Goal: Information Seeking & Learning: Find specific fact

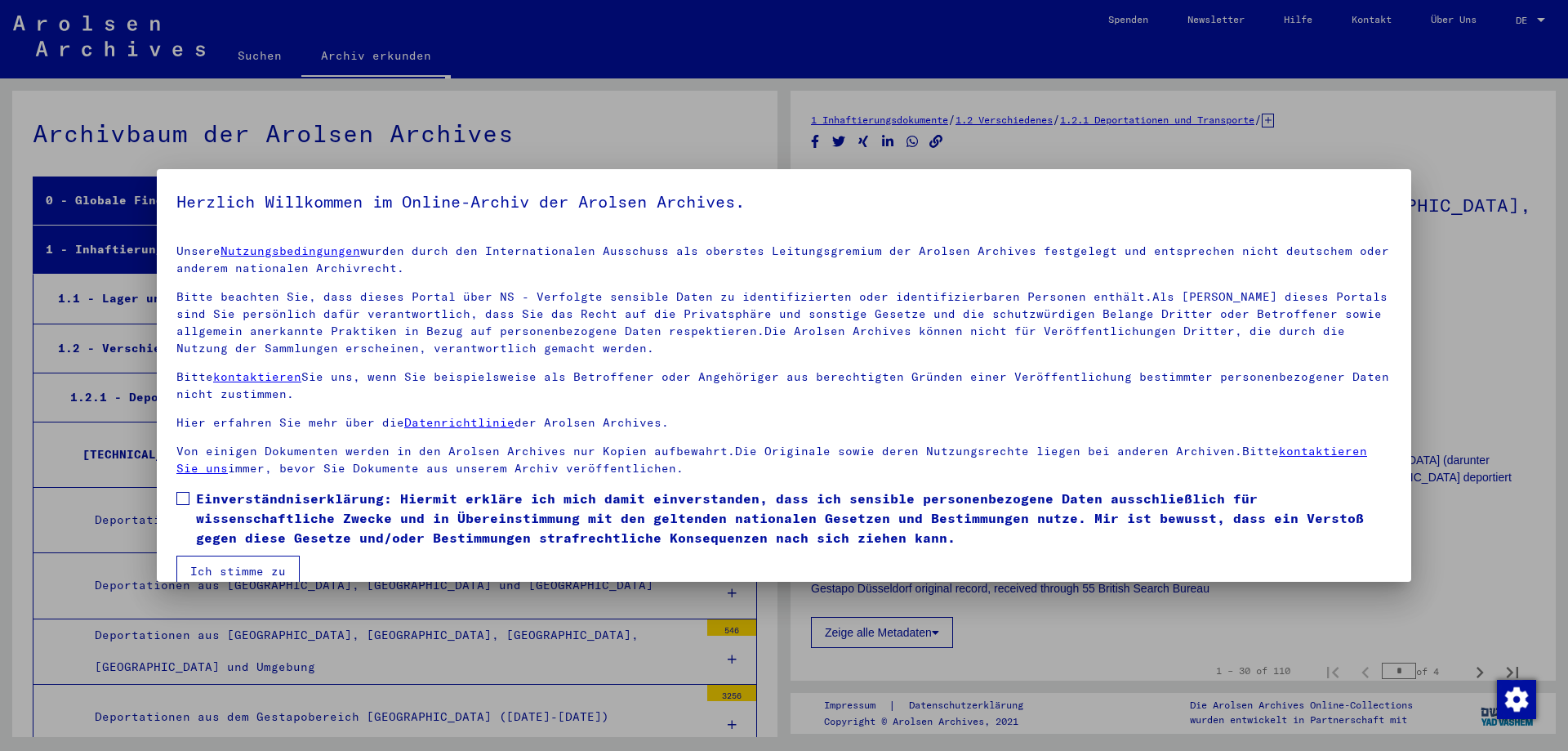
click at [181, 497] on span at bounding box center [183, 498] width 13 height 13
click at [240, 570] on button "Ich stimme zu" at bounding box center [238, 571] width 123 height 31
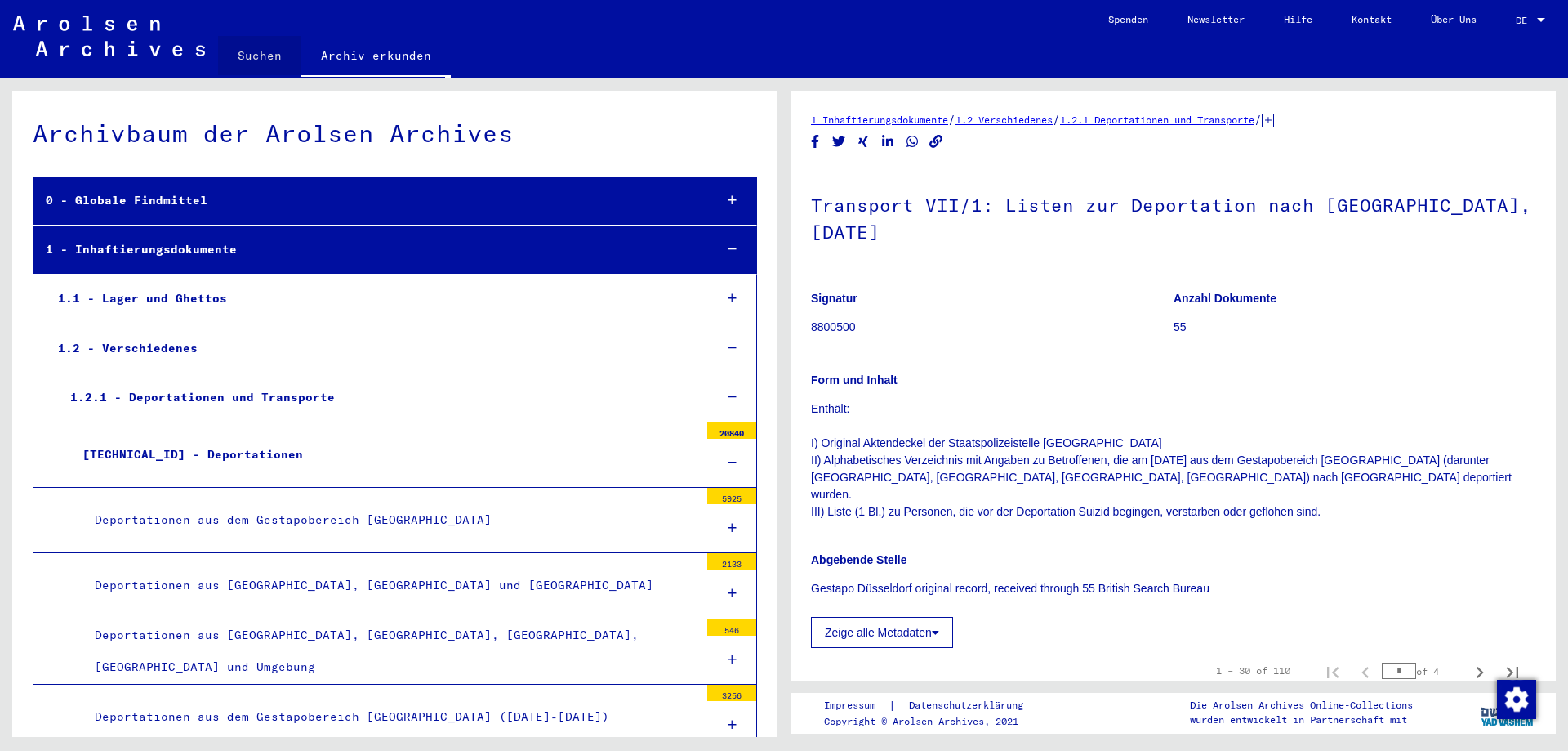
click at [258, 54] on link "Suchen" at bounding box center [259, 55] width 83 height 39
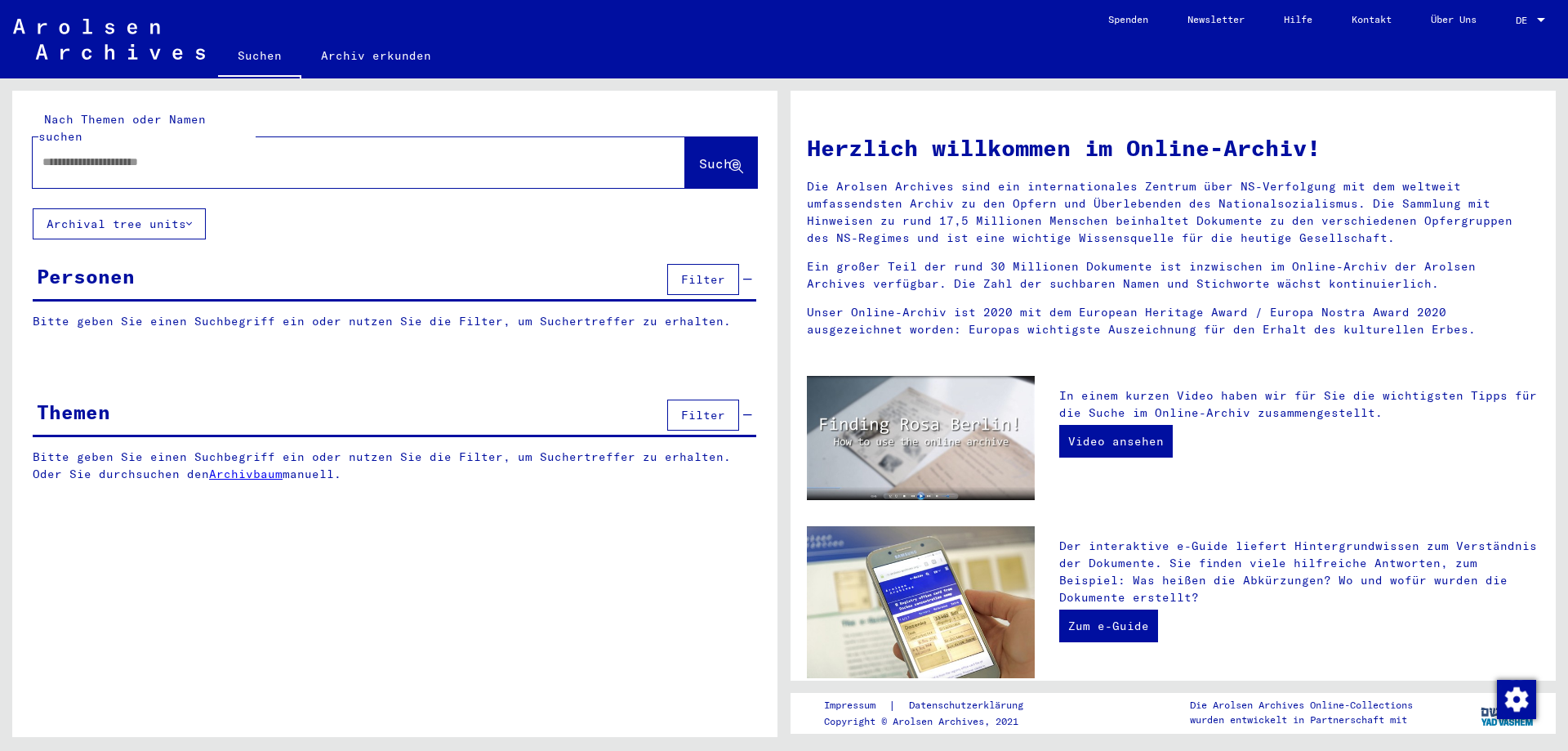
click at [107, 153] on input "text" at bounding box center [340, 161] width 594 height 17
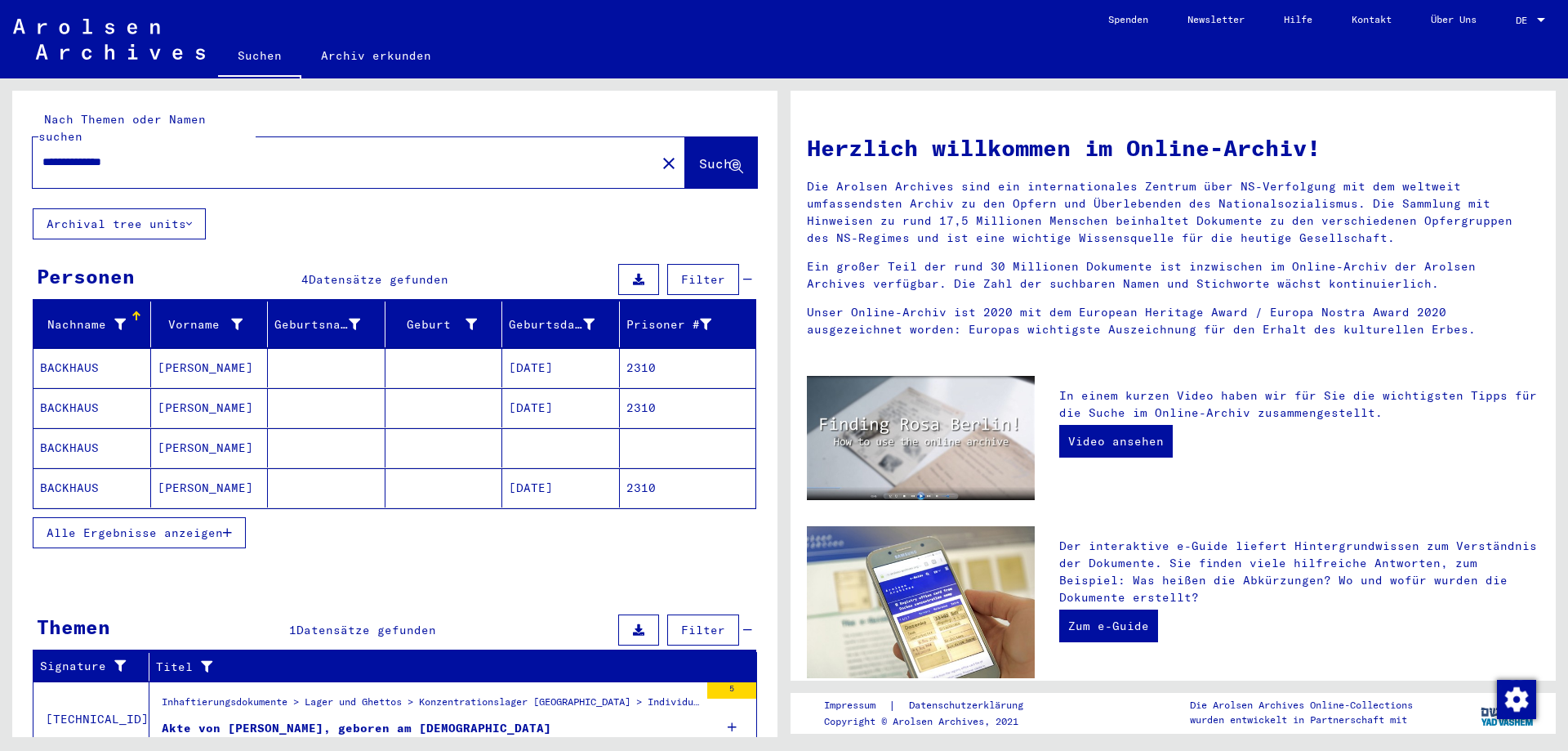
click at [171, 348] on mat-cell "[PERSON_NAME]" at bounding box center [209, 367] width 118 height 39
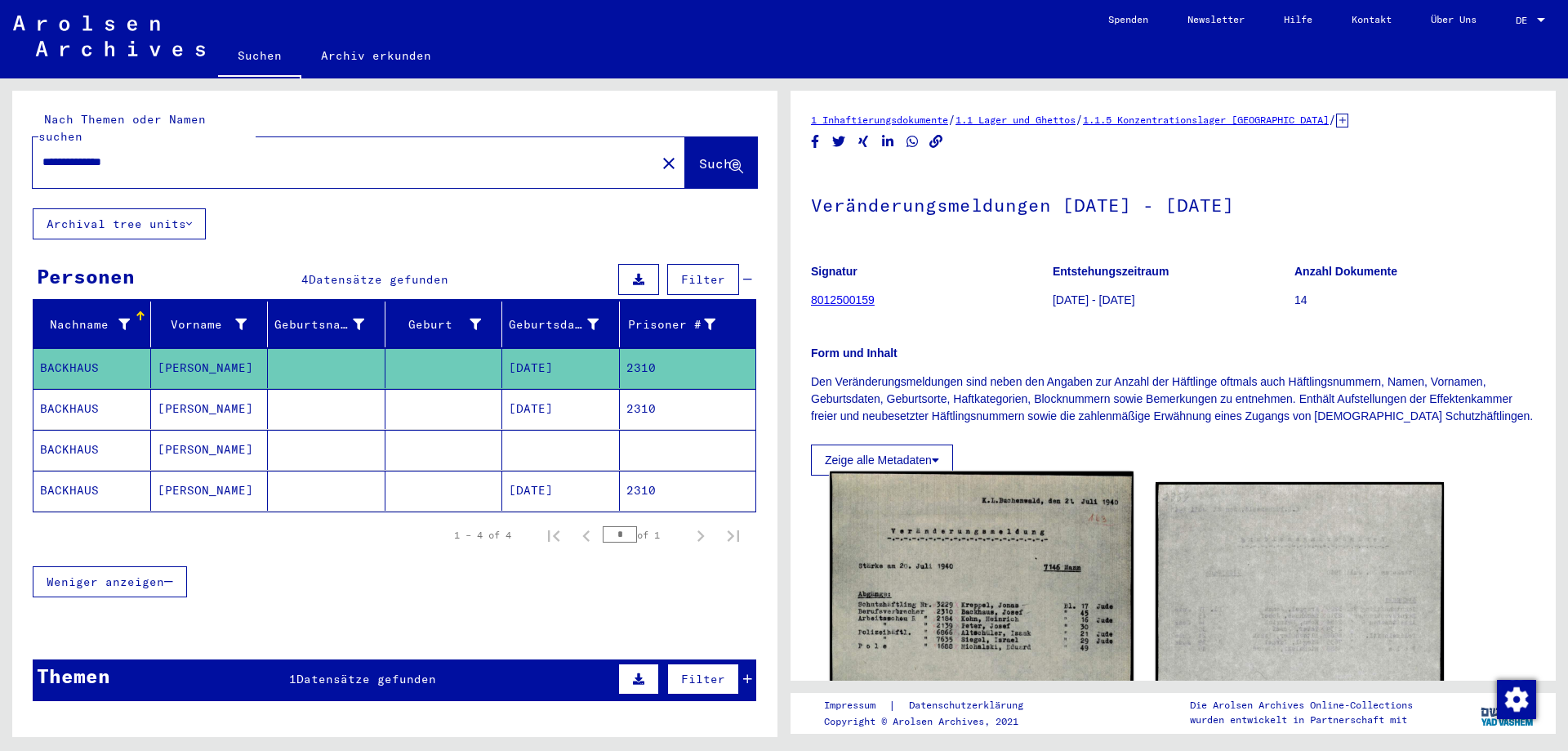
click at [986, 580] on img at bounding box center [981, 691] width 303 height 442
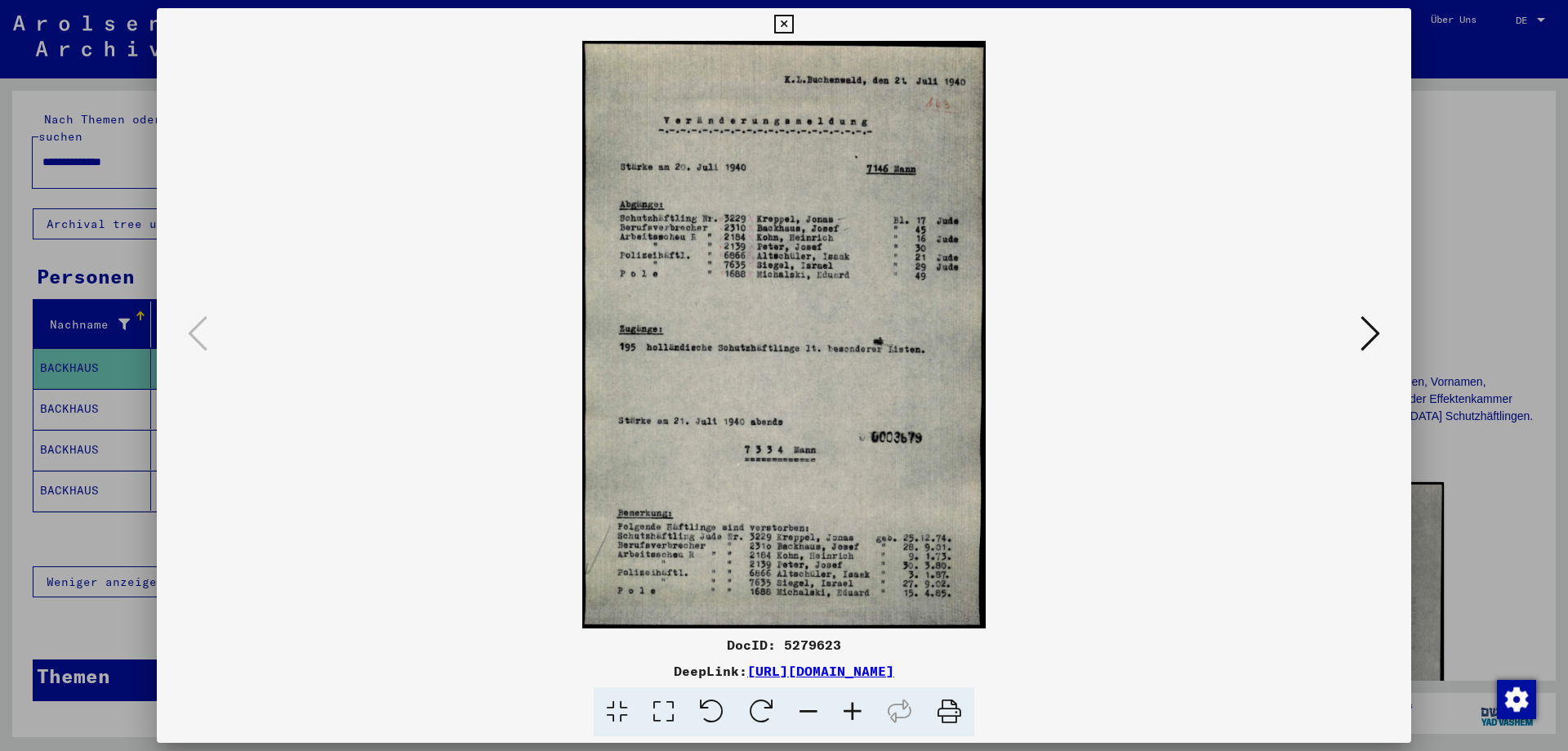
click at [792, 22] on icon at bounding box center [783, 24] width 19 height 20
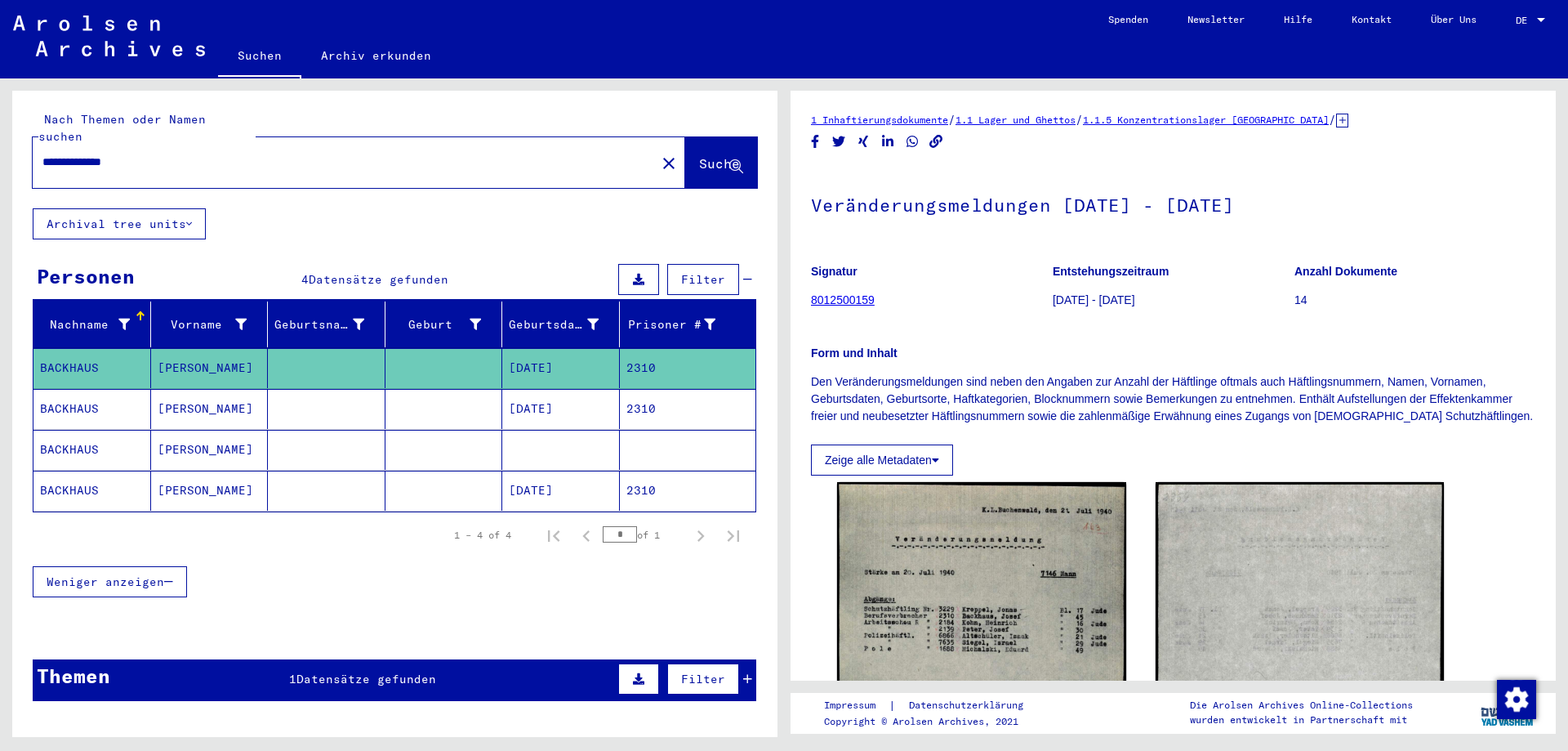
click at [194, 389] on mat-cell "[PERSON_NAME]" at bounding box center [209, 409] width 118 height 40
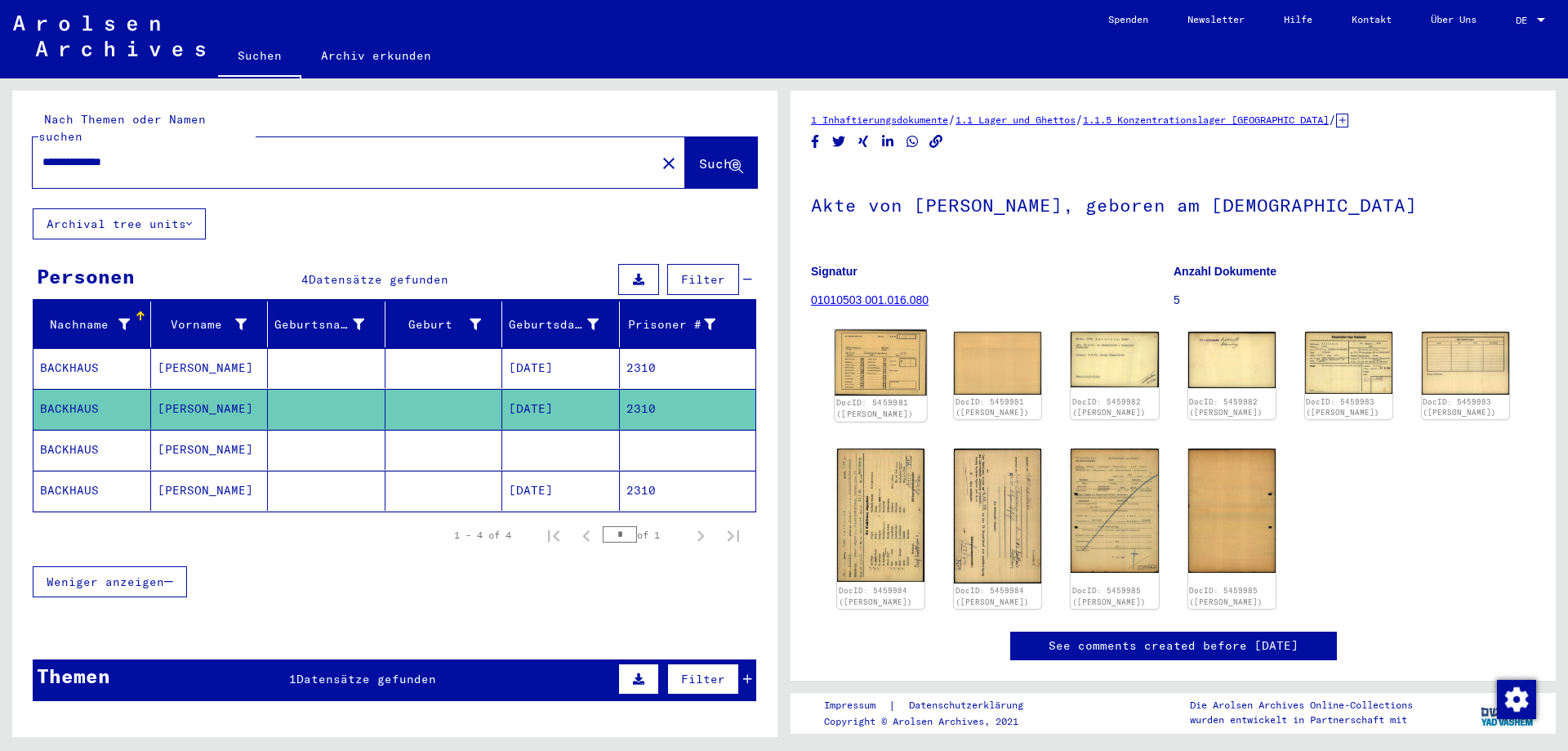
click at [875, 366] on img at bounding box center [880, 363] width 92 height 66
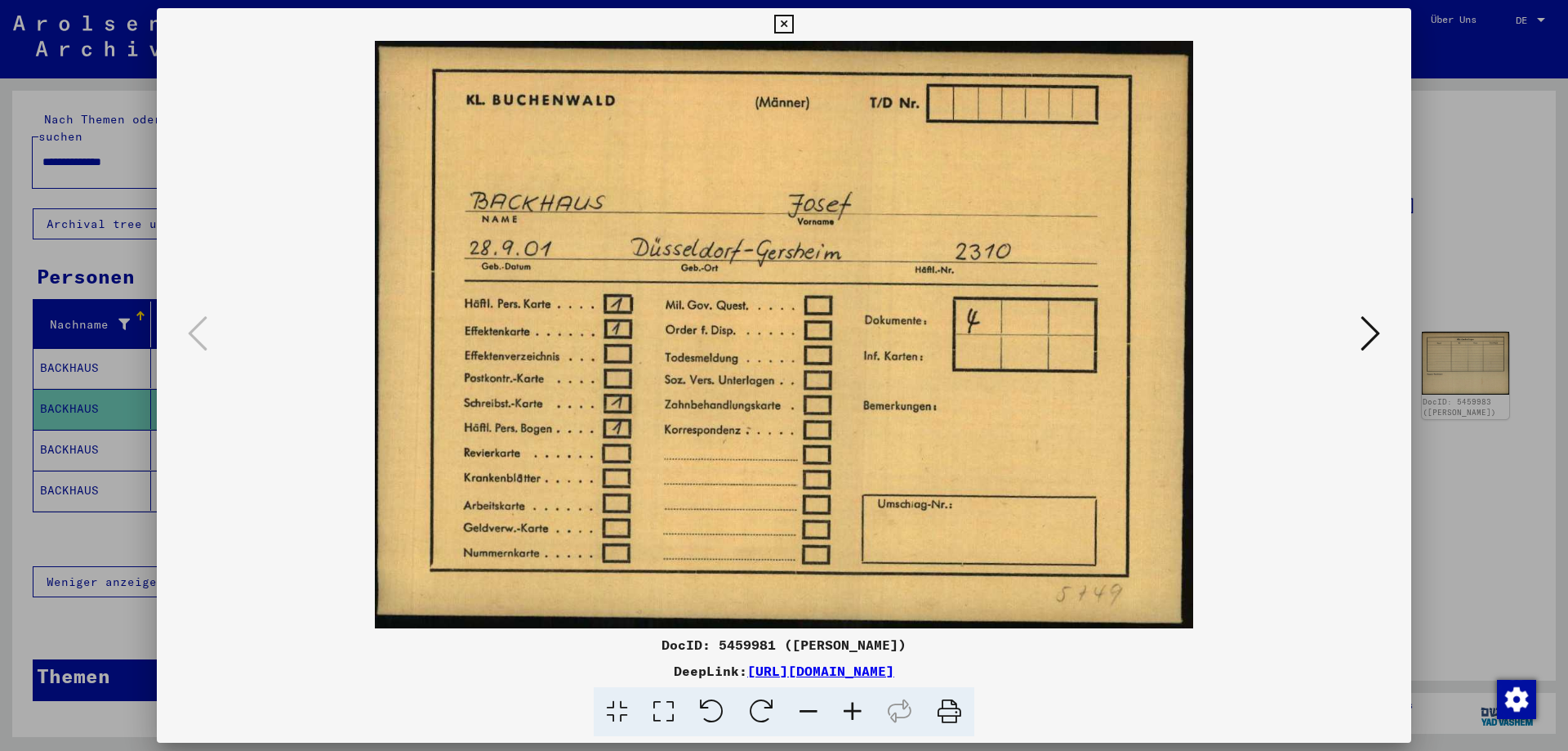
click at [1375, 336] on icon at bounding box center [1370, 334] width 20 height 39
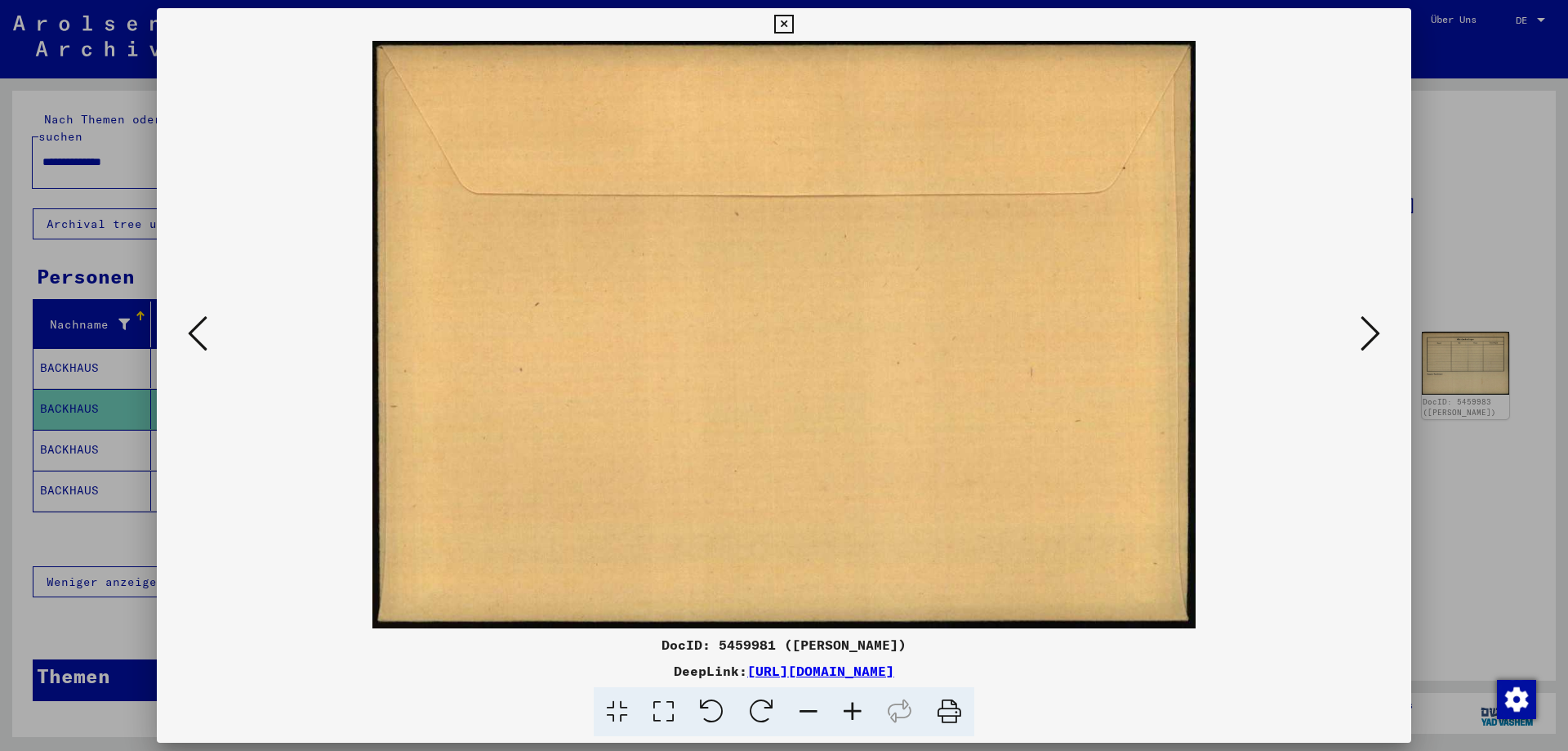
click at [1375, 336] on icon at bounding box center [1370, 334] width 20 height 39
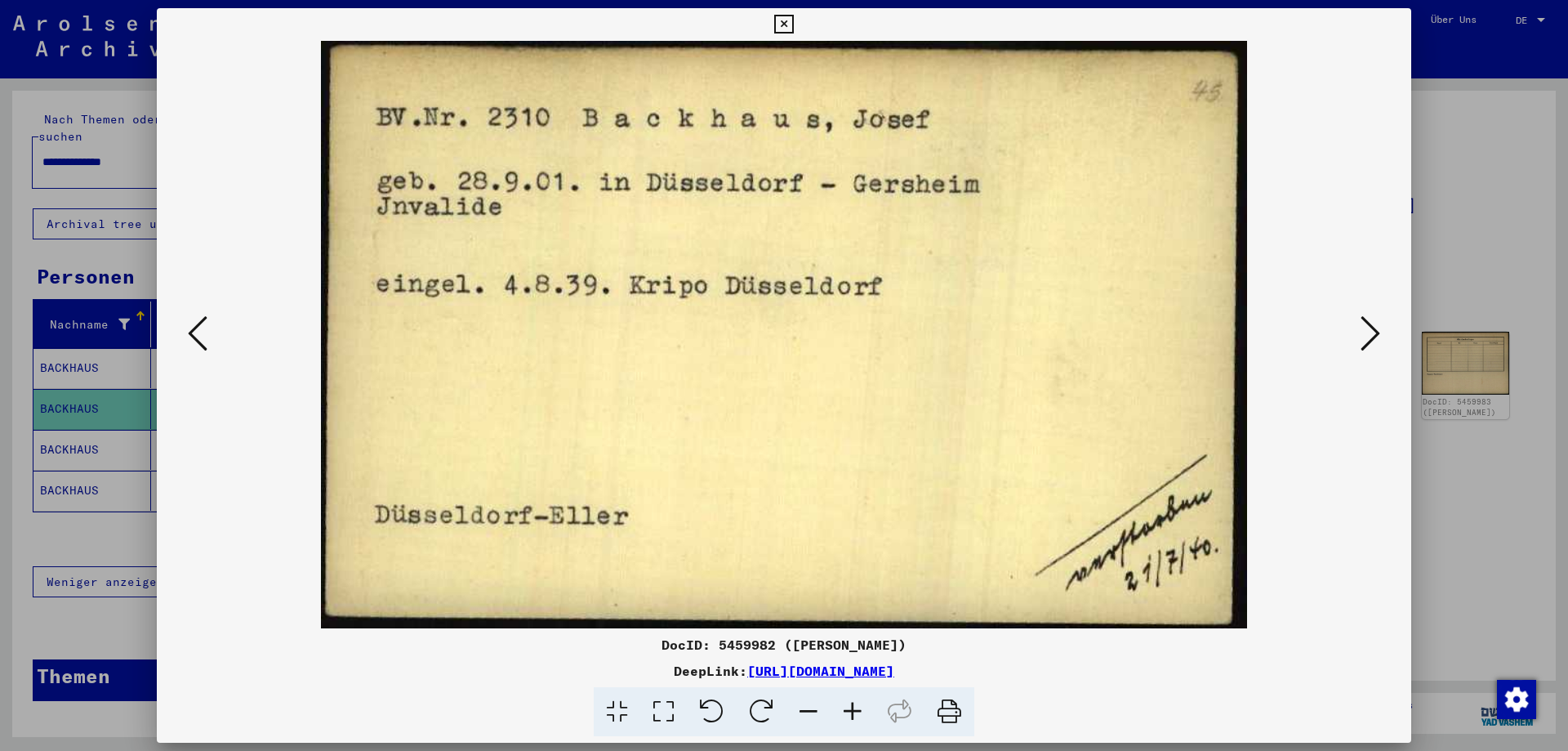
click at [1374, 335] on icon at bounding box center [1370, 334] width 20 height 39
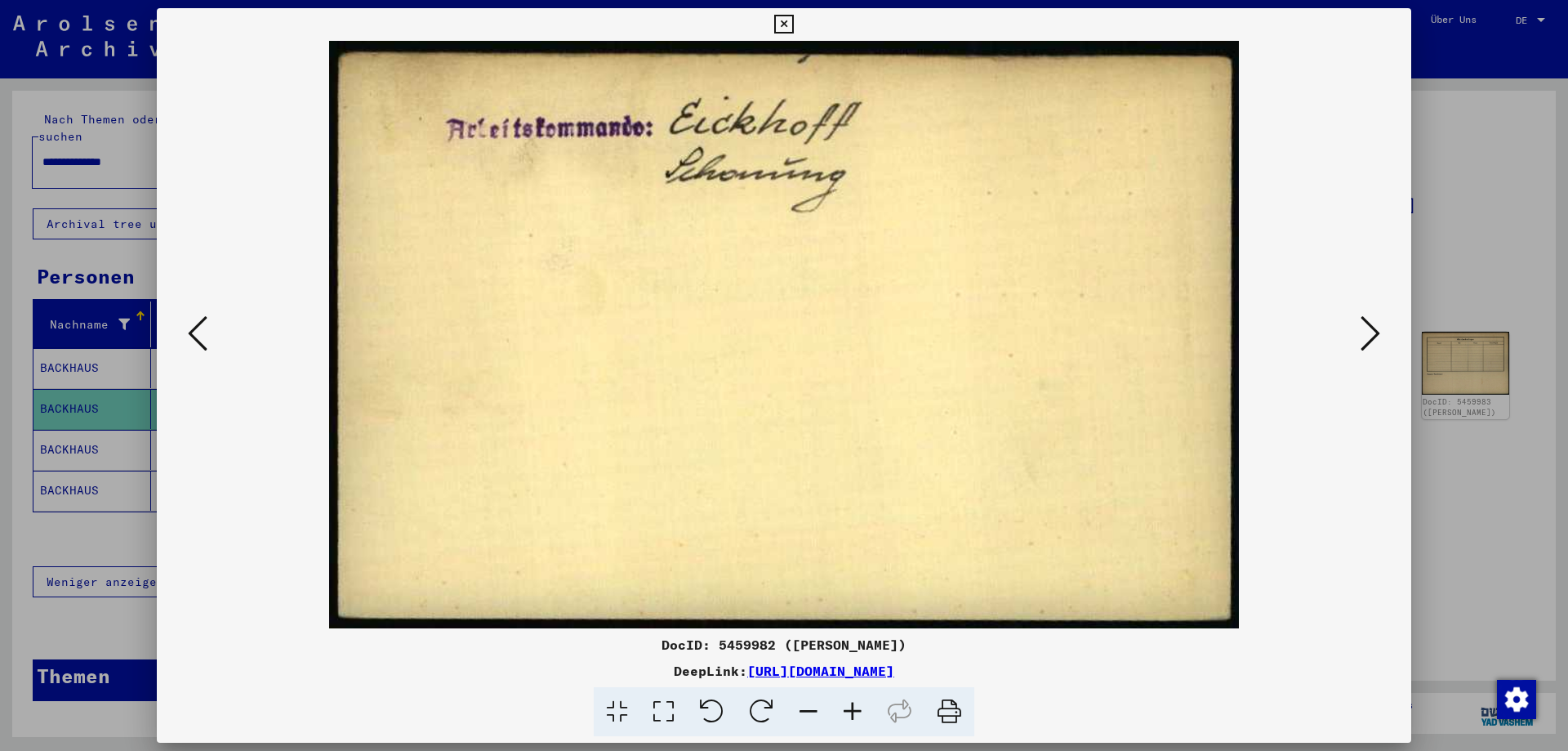
click at [1374, 335] on icon at bounding box center [1370, 334] width 20 height 39
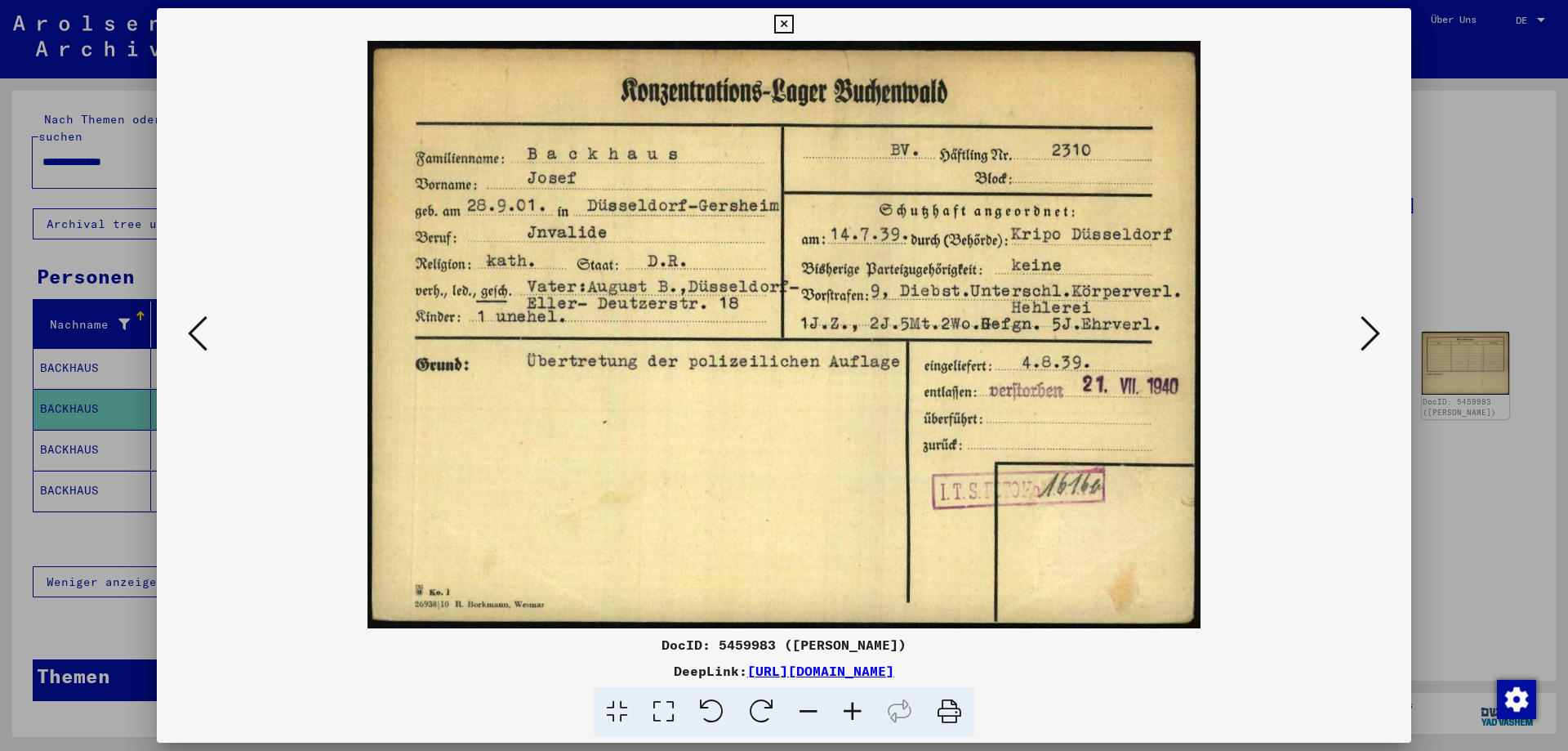
click at [1370, 326] on icon at bounding box center [1370, 334] width 20 height 39
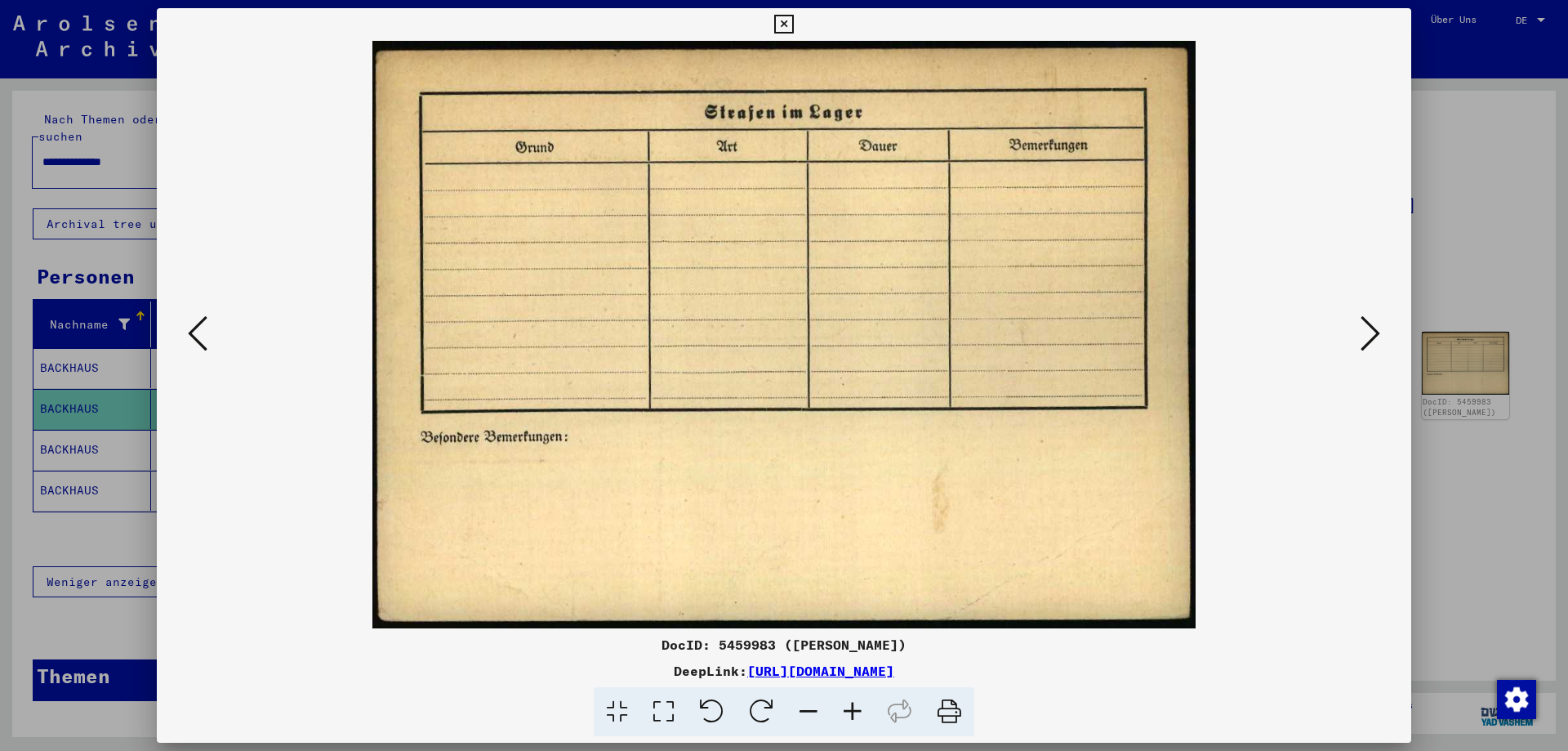
click at [1370, 326] on icon at bounding box center [1370, 334] width 20 height 39
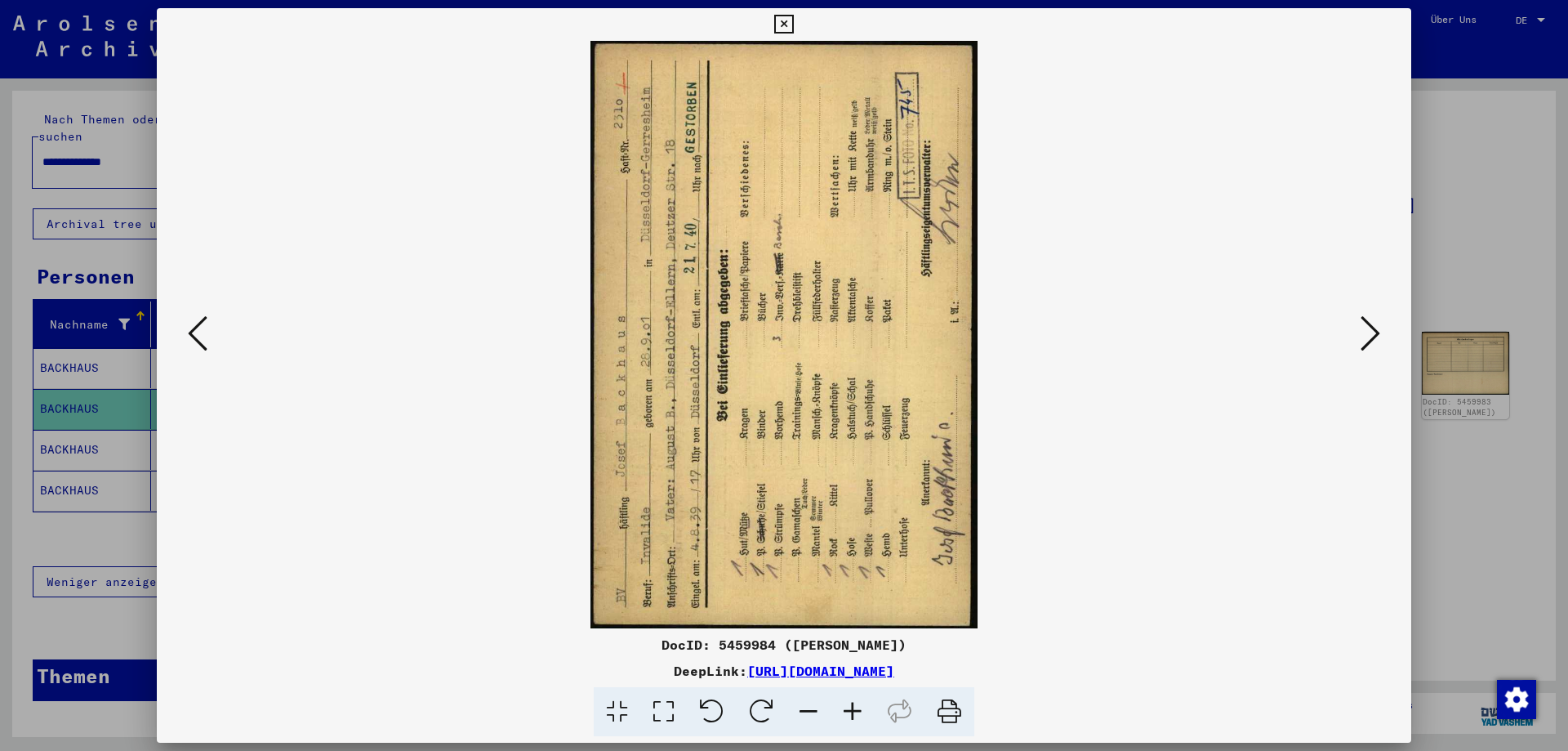
click at [1373, 327] on icon at bounding box center [1370, 334] width 20 height 39
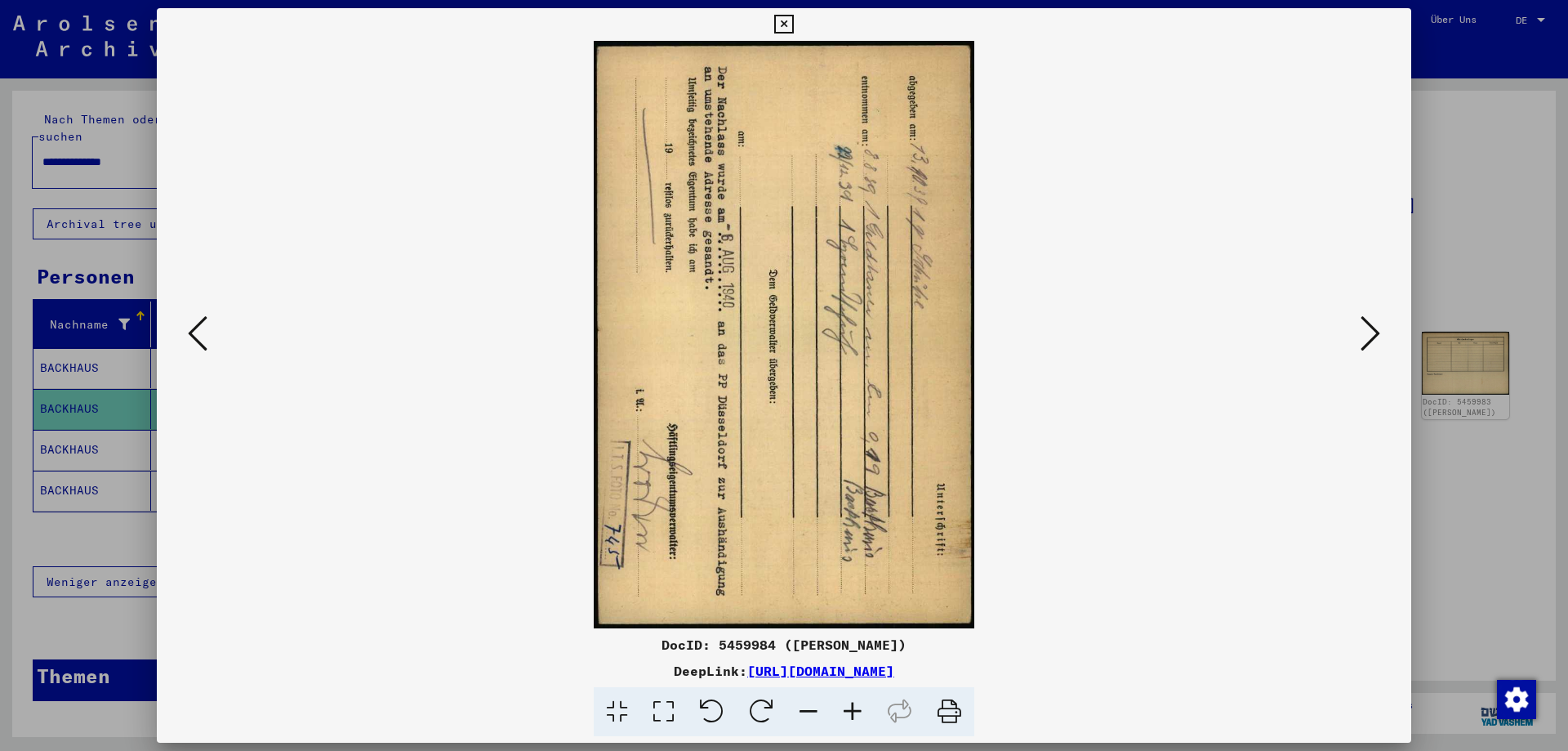
click at [792, 19] on icon at bounding box center [783, 24] width 19 height 20
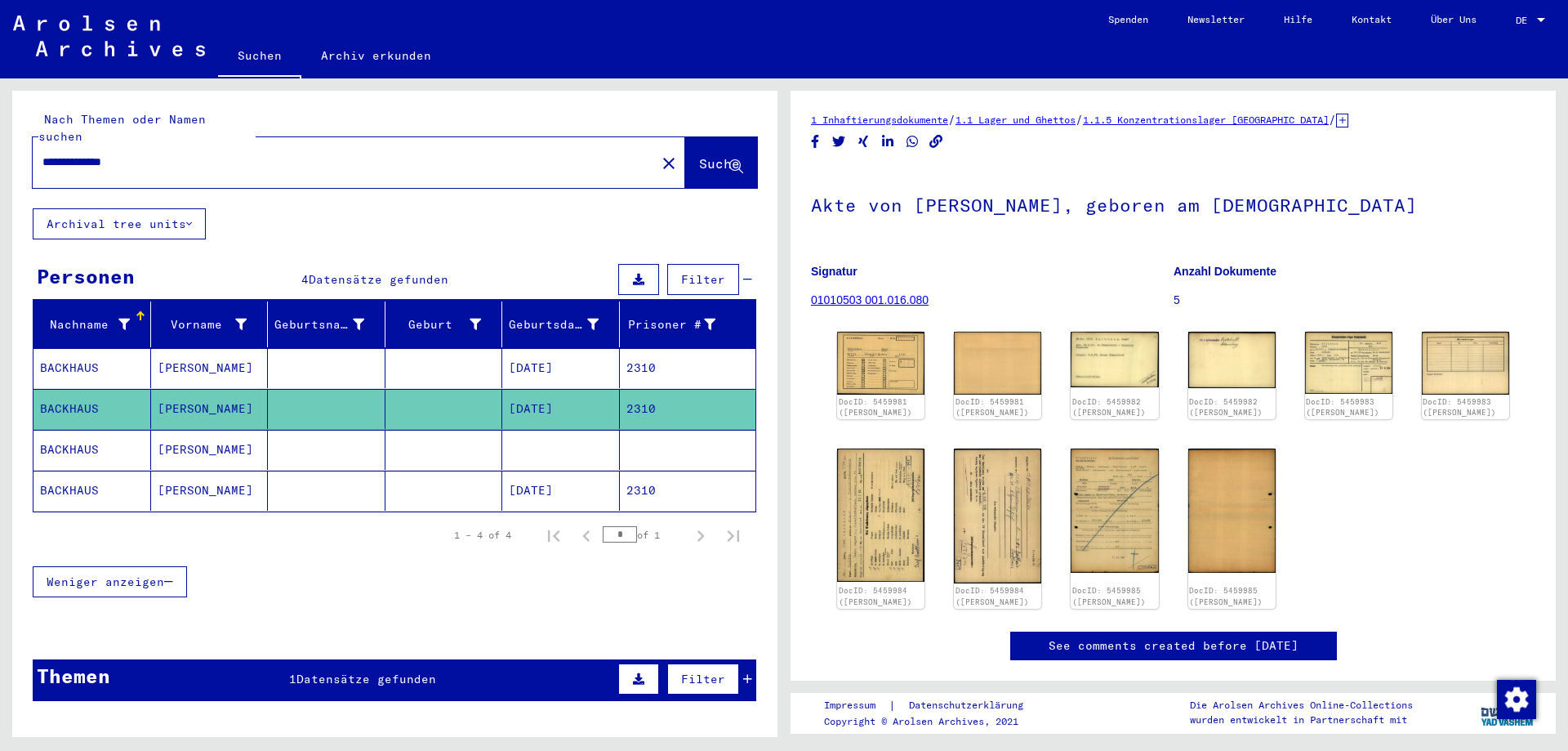
click at [199, 434] on mat-cell "[PERSON_NAME]" at bounding box center [209, 450] width 118 height 40
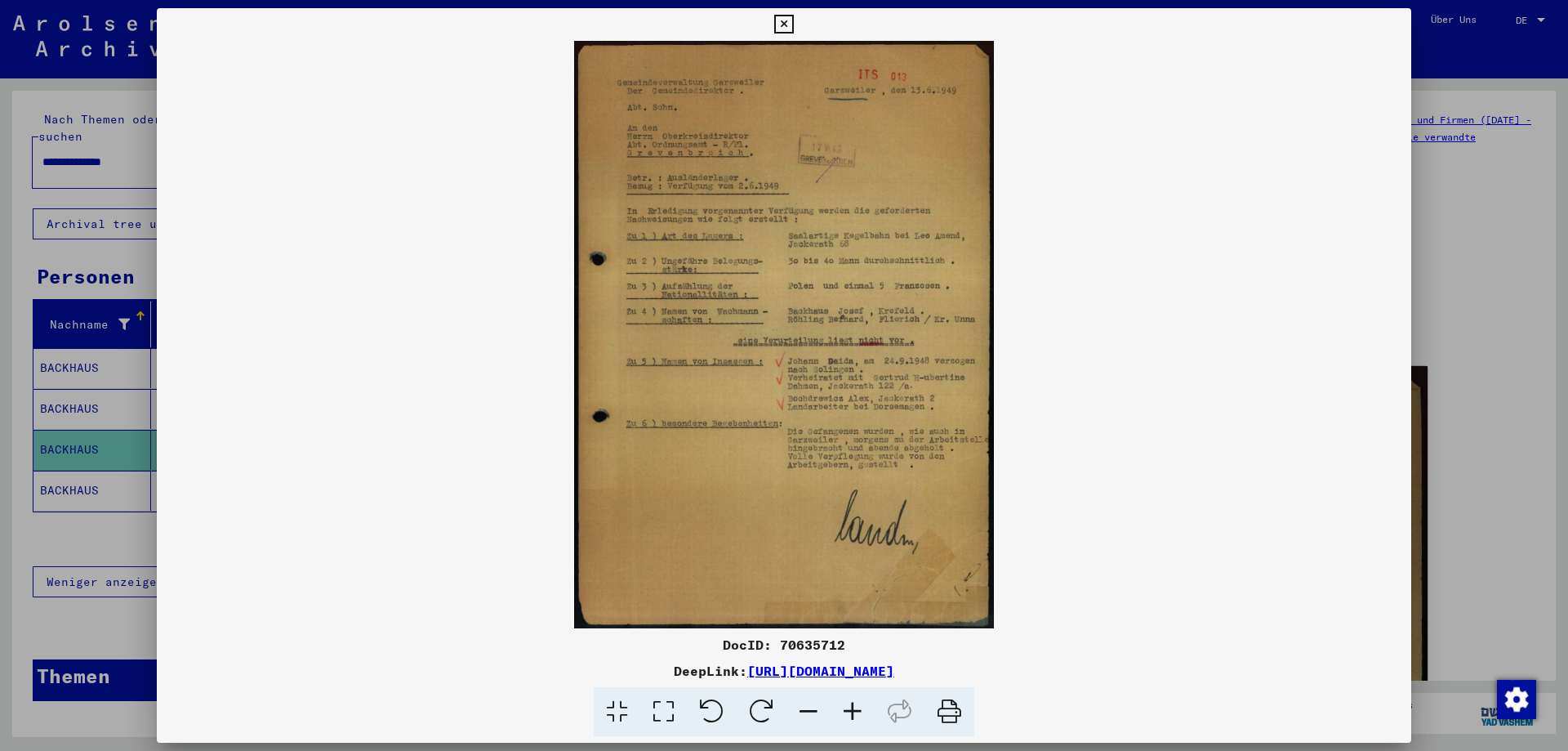
click at [792, 23] on icon at bounding box center [783, 24] width 19 height 20
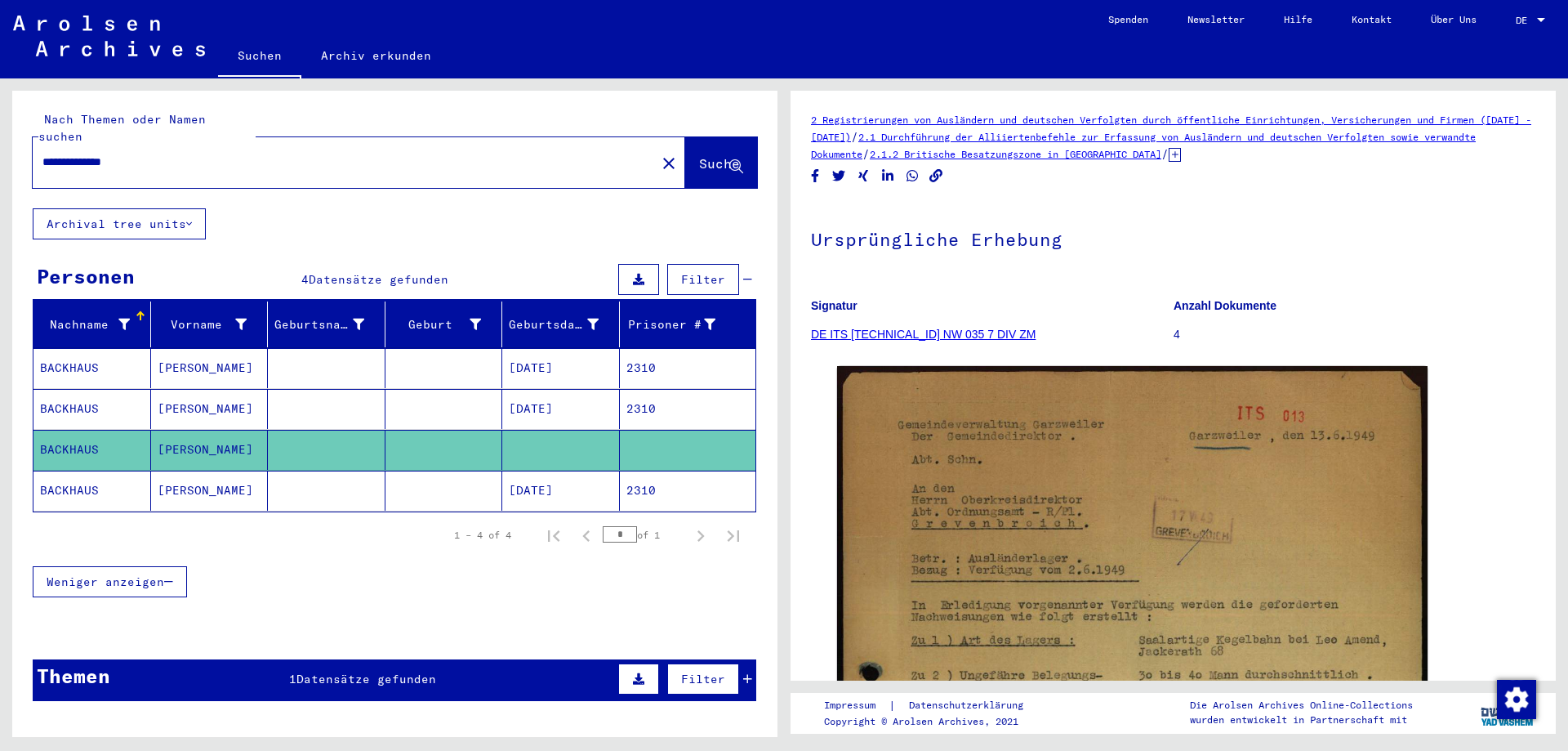
click at [172, 471] on mat-cell "[PERSON_NAME]" at bounding box center [209, 491] width 118 height 40
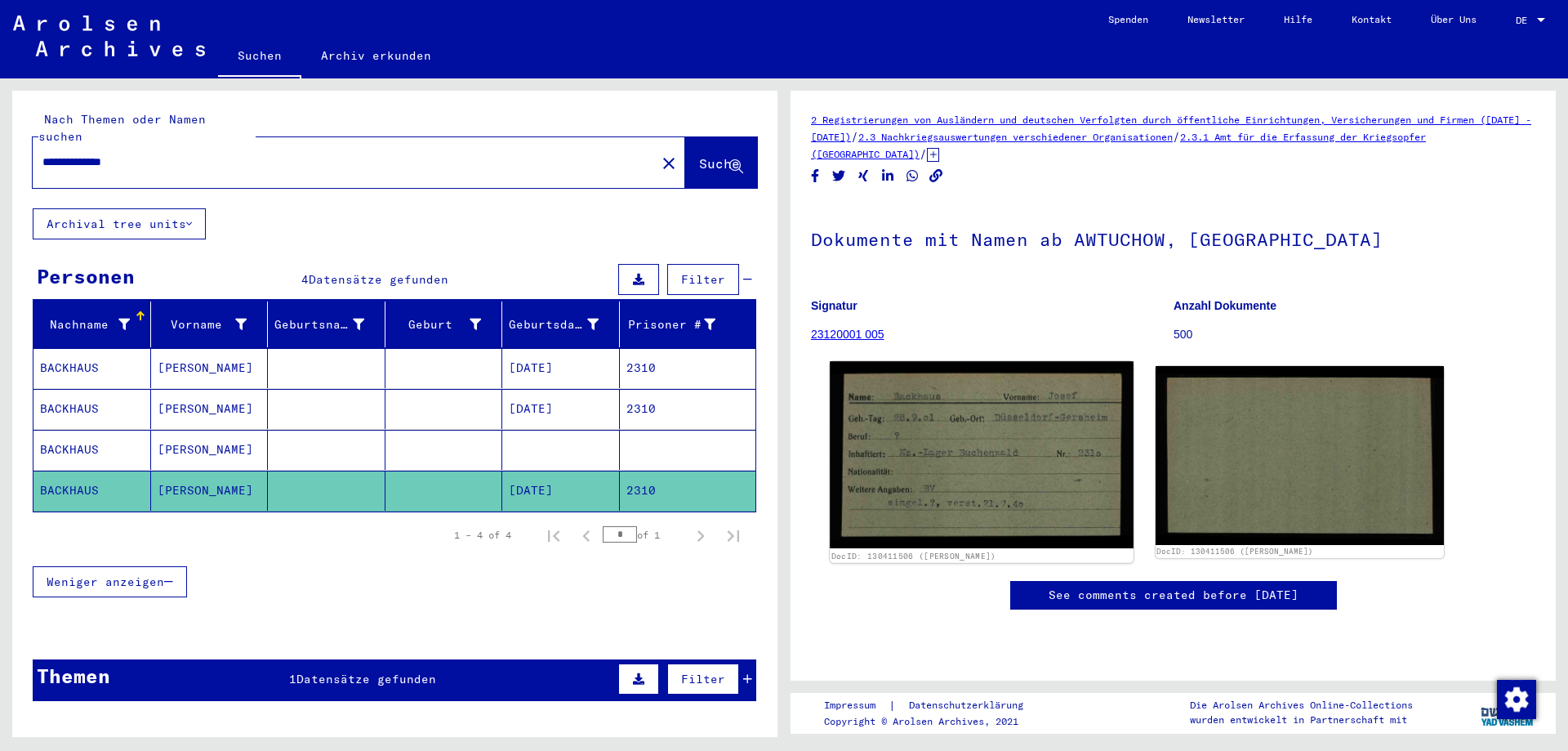
click at [940, 467] on img at bounding box center [981, 455] width 303 height 187
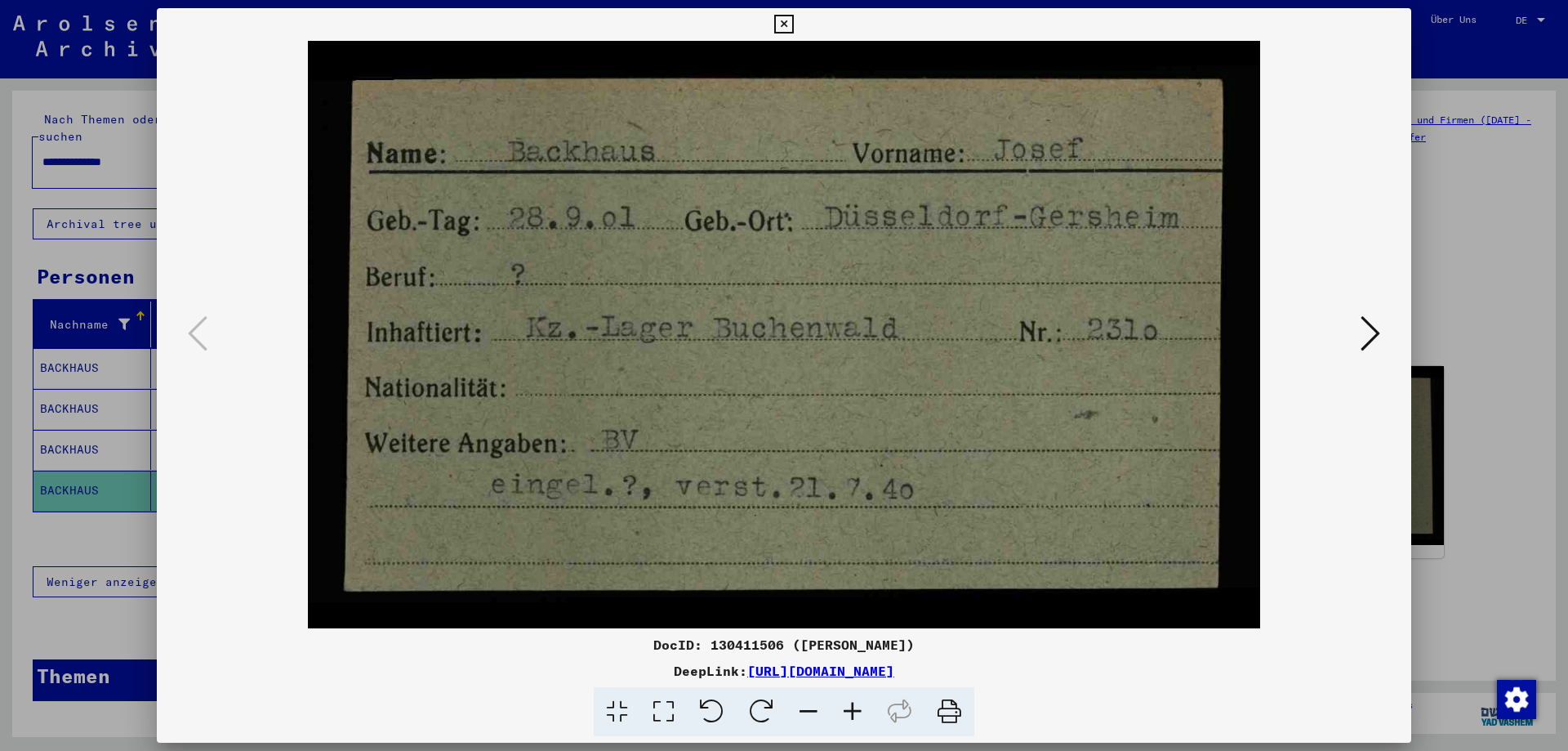
click at [792, 28] on icon at bounding box center [783, 24] width 19 height 20
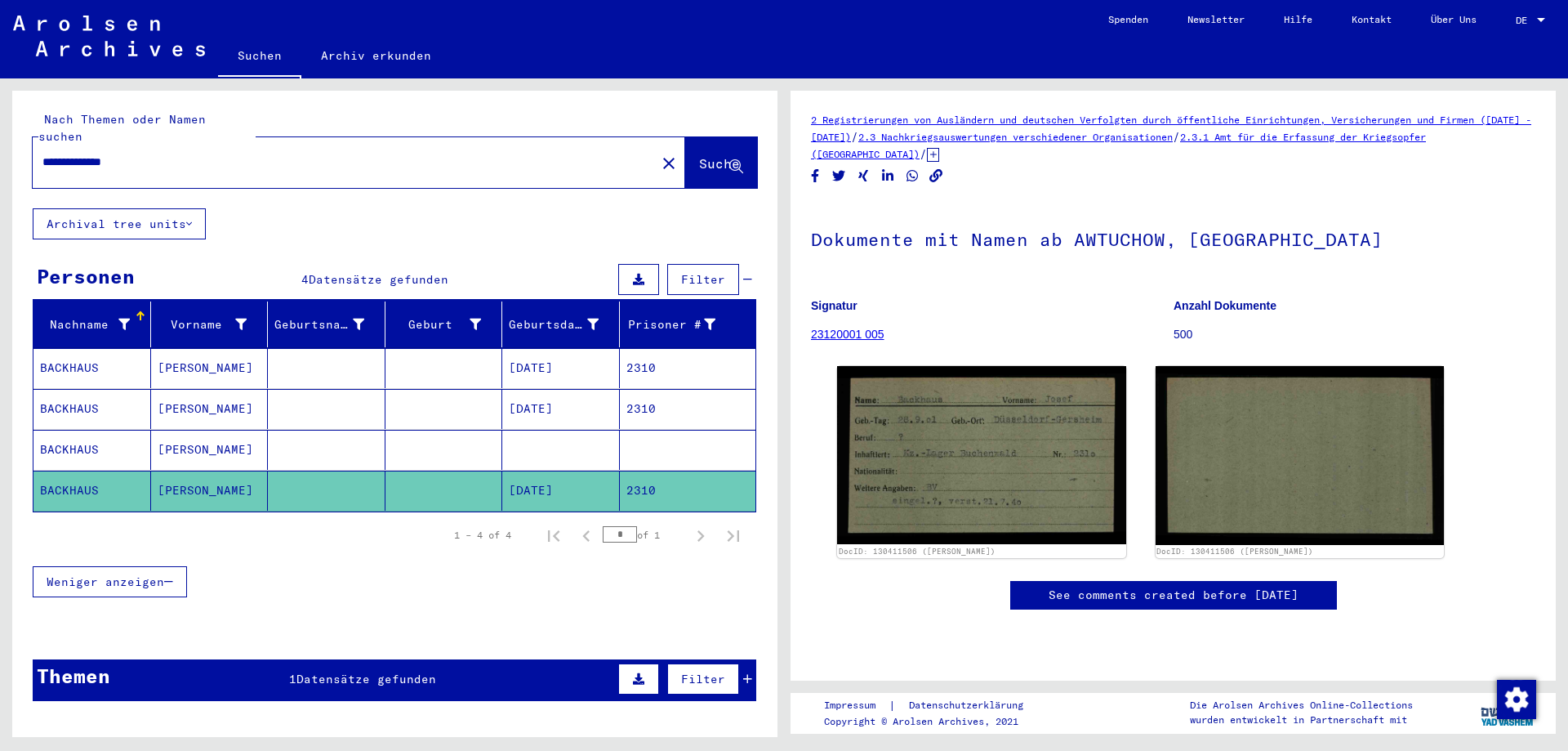
drag, startPoint x: 152, startPoint y: 139, endPoint x: 0, endPoint y: 140, distance: 152.0
click at [43, 153] on input "**********" at bounding box center [344, 161] width 603 height 17
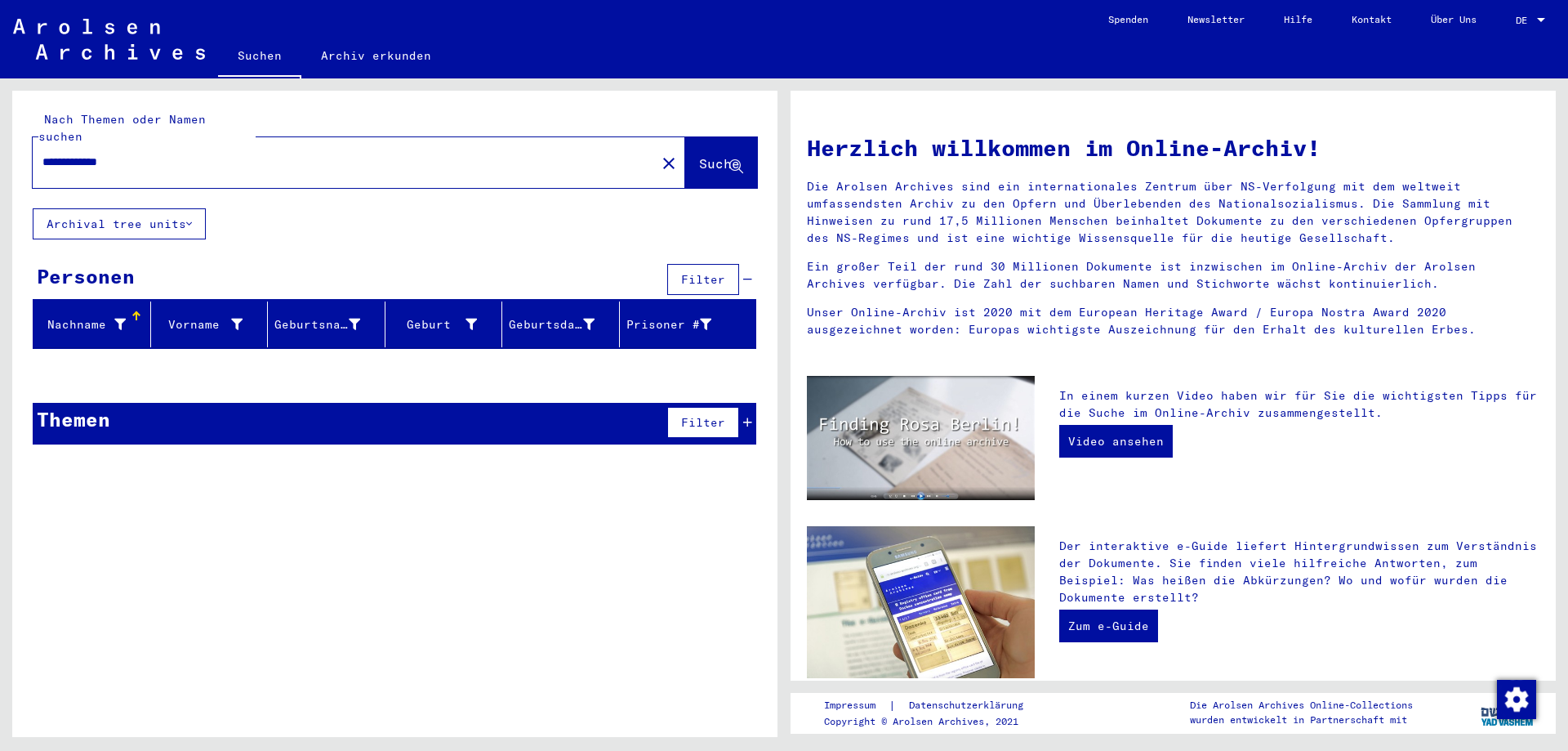
drag, startPoint x: 152, startPoint y: 140, endPoint x: 9, endPoint y: 140, distance: 143.0
click at [43, 153] on input "**********" at bounding box center [340, 161] width 594 height 17
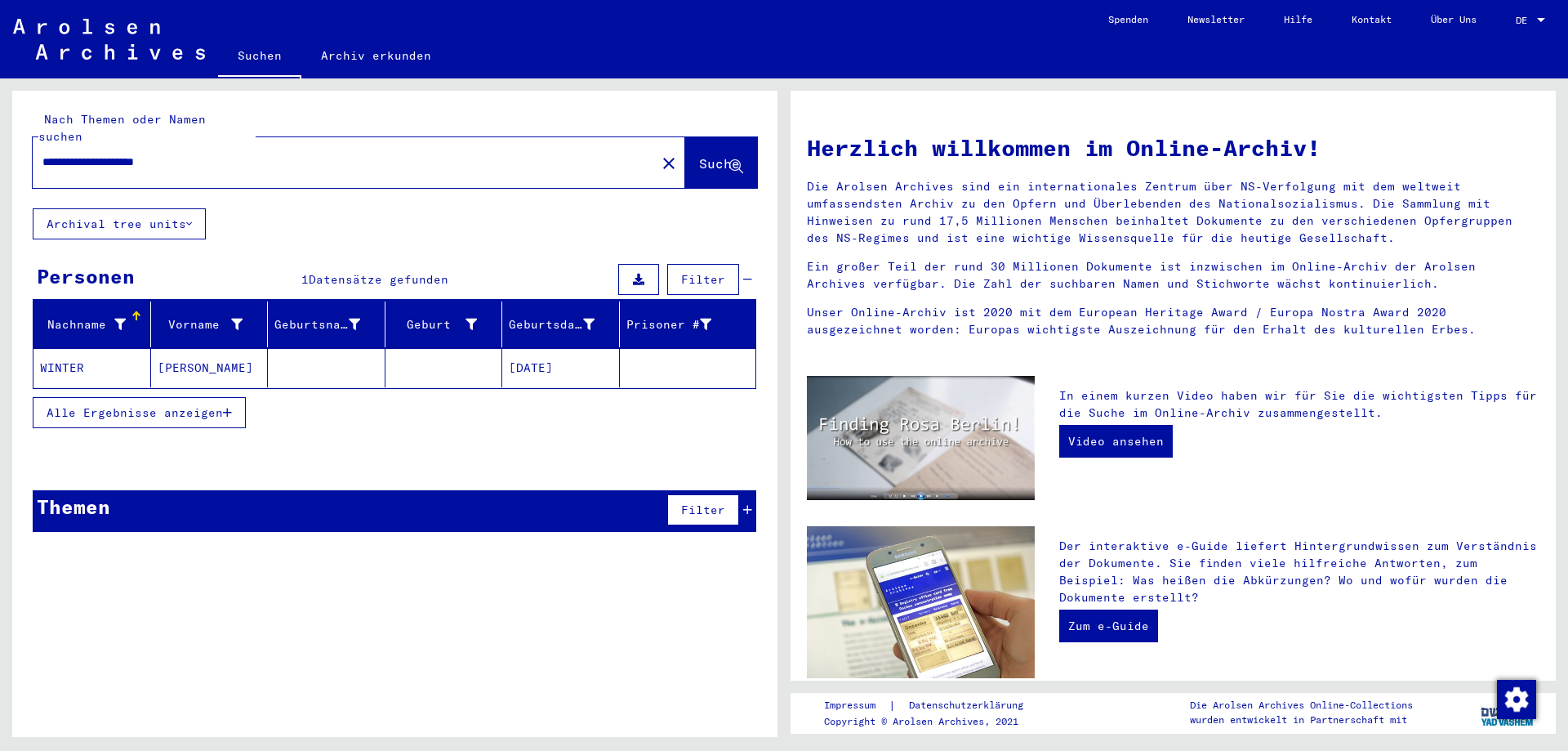
click at [218, 355] on mat-cell "[PERSON_NAME]" at bounding box center [209, 367] width 118 height 39
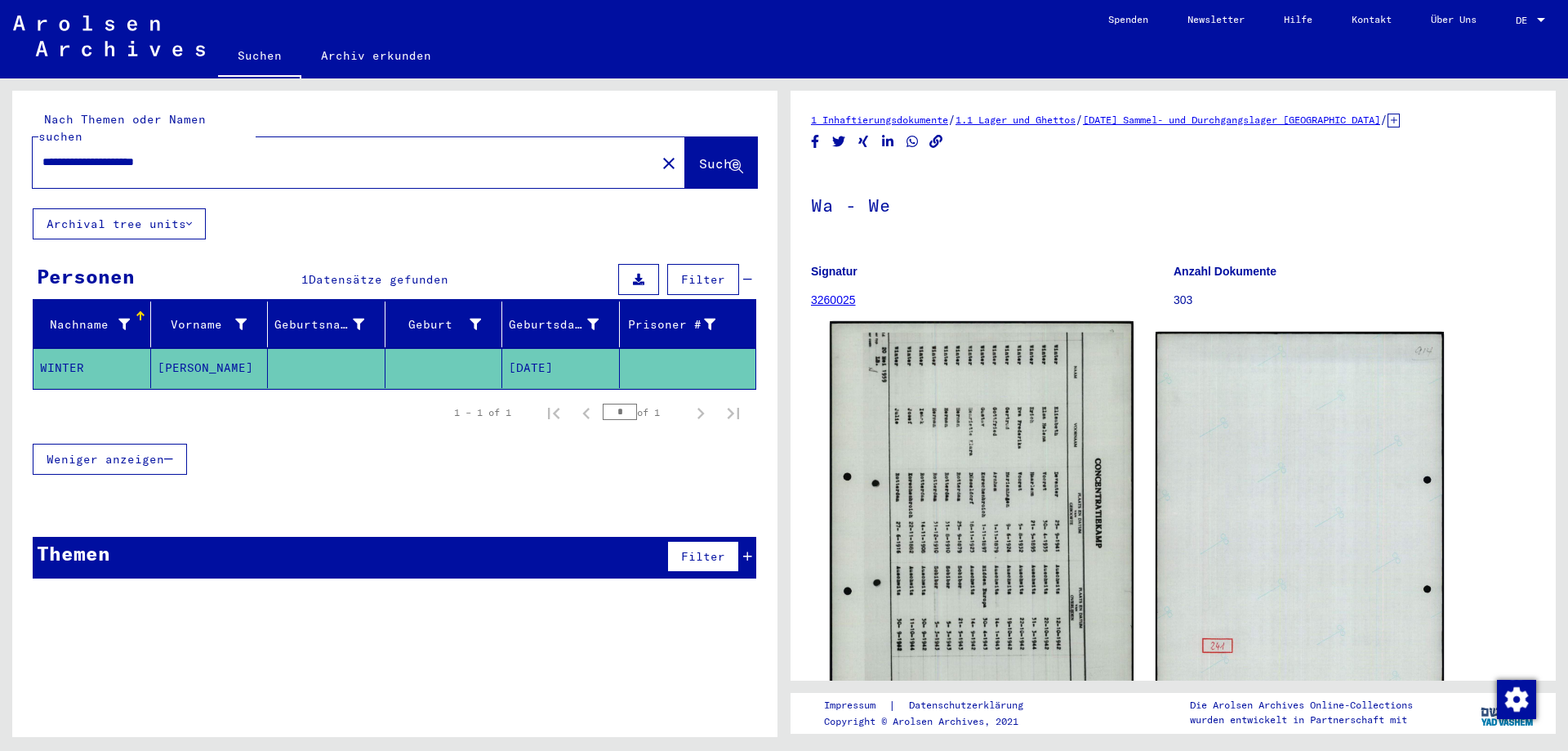
click at [1043, 485] on img at bounding box center [981, 534] width 303 height 426
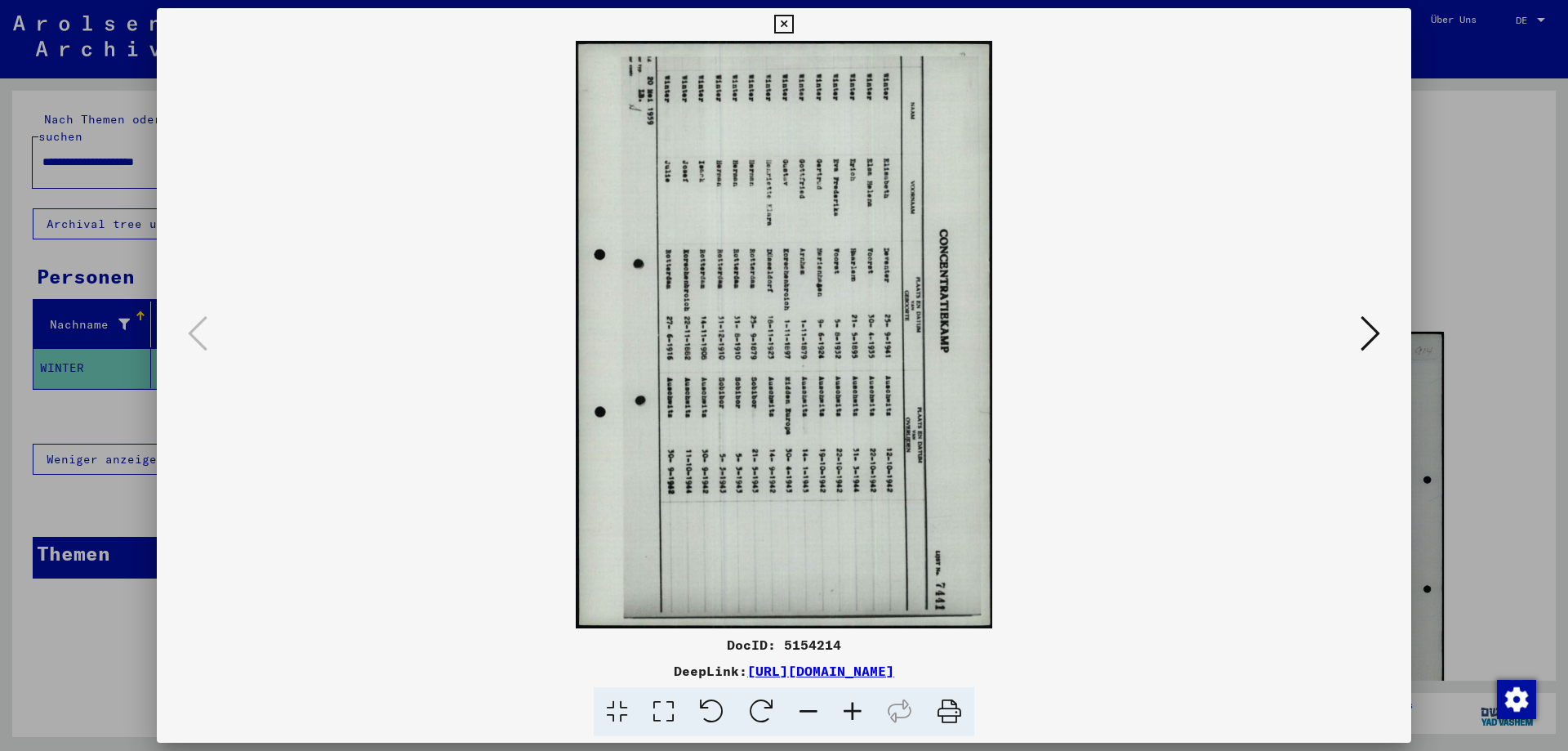
click at [761, 706] on icon at bounding box center [761, 712] width 50 height 50
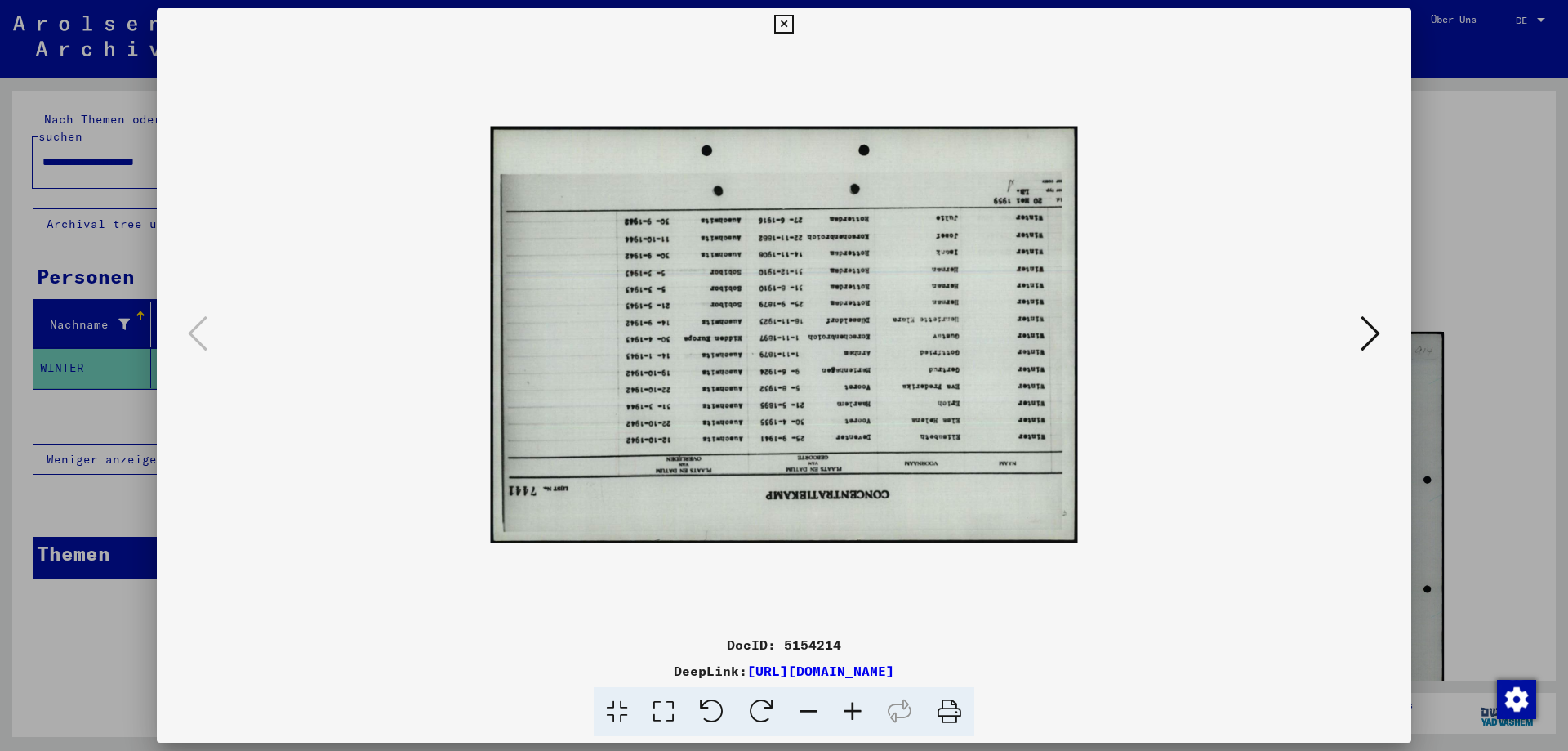
click at [761, 706] on icon at bounding box center [761, 712] width 50 height 50
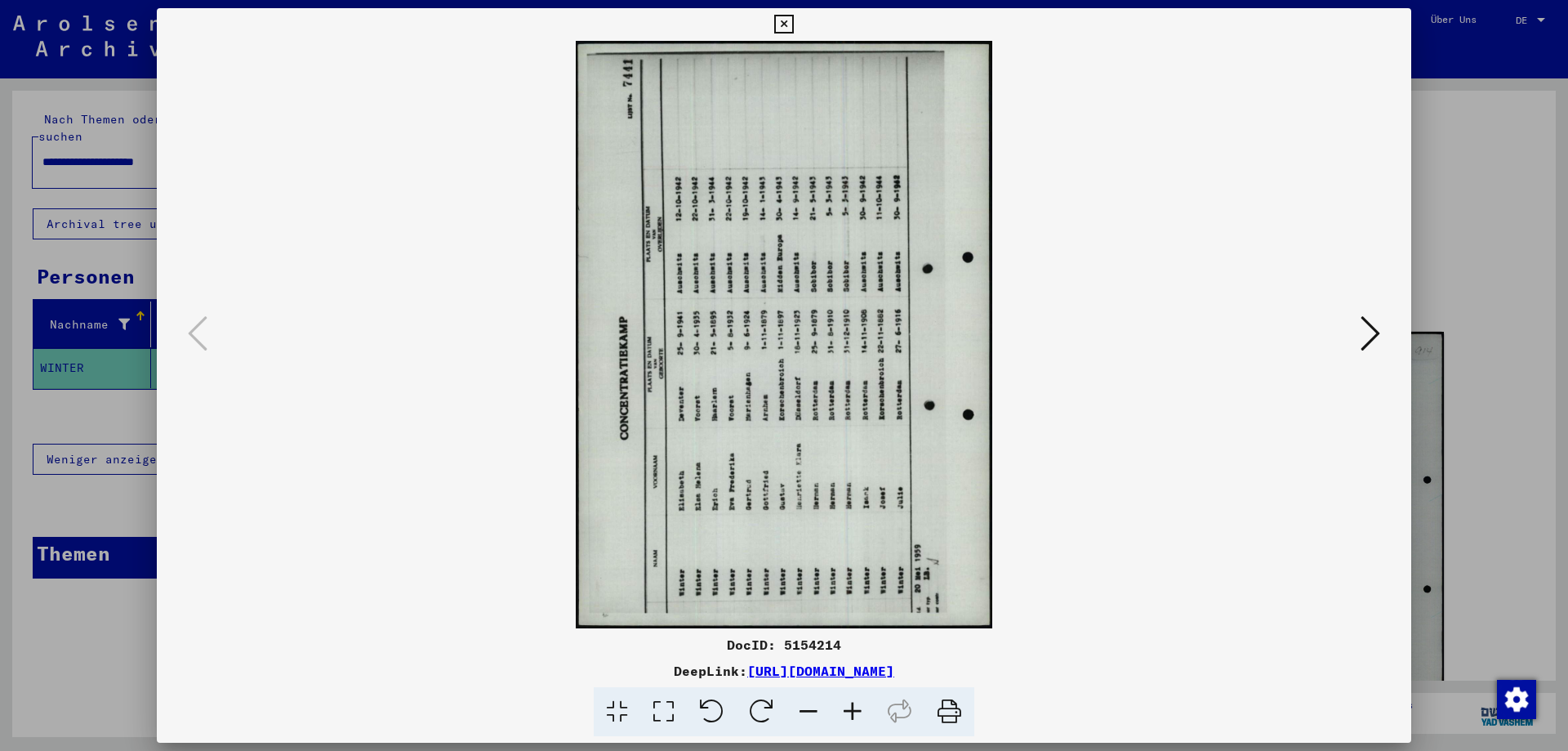
click at [761, 706] on icon at bounding box center [761, 712] width 50 height 50
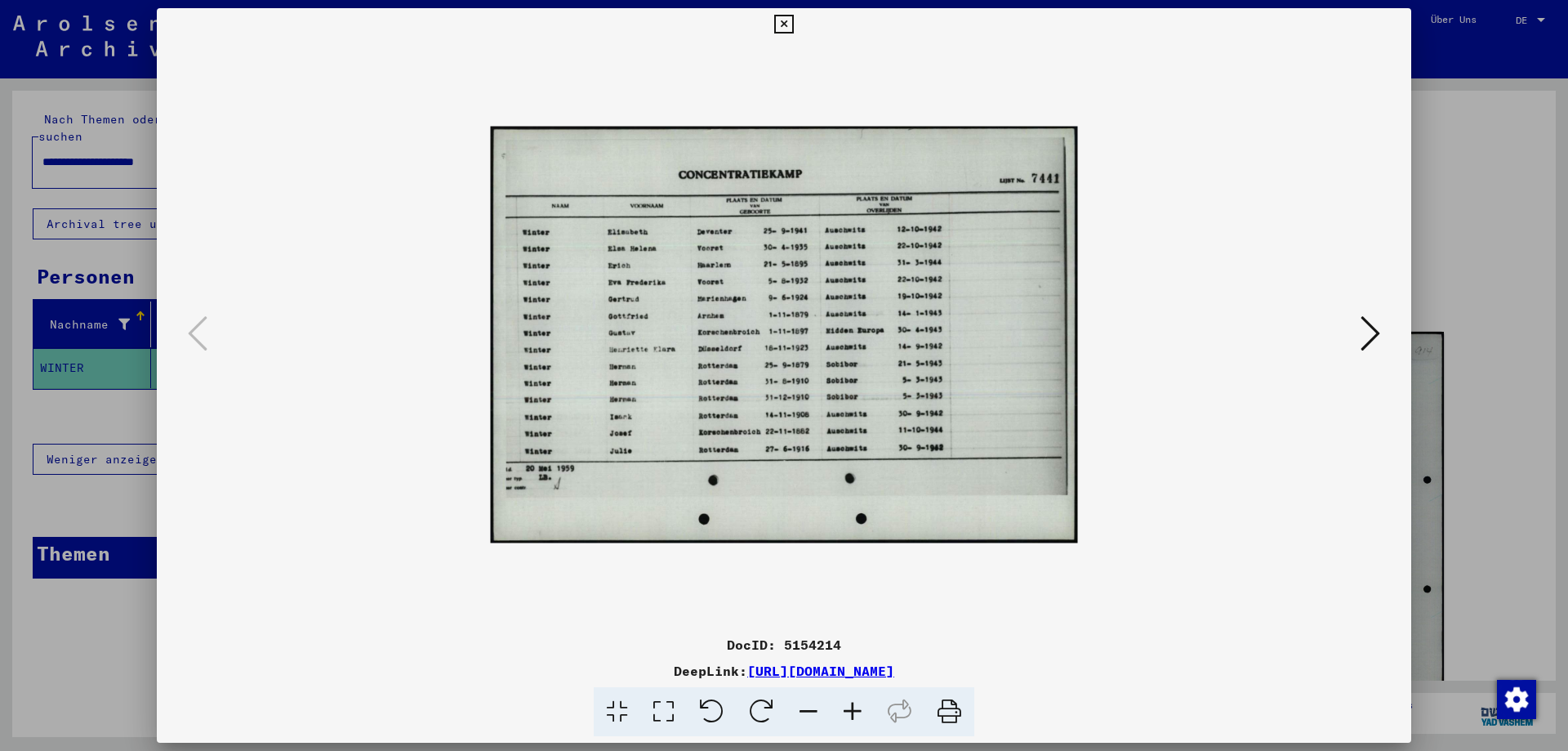
click at [851, 706] on icon at bounding box center [851, 712] width 44 height 50
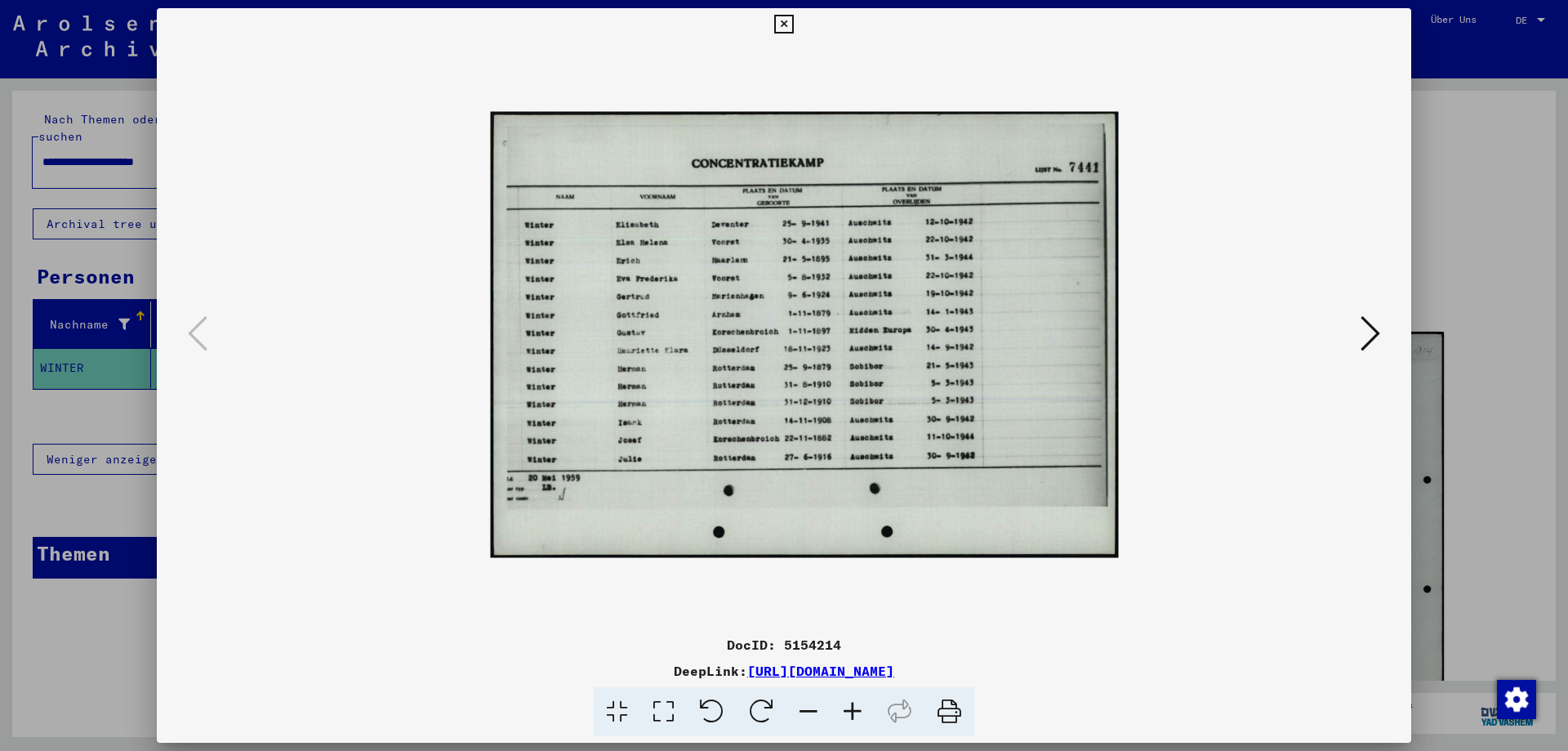
click at [851, 706] on icon at bounding box center [851, 712] width 44 height 50
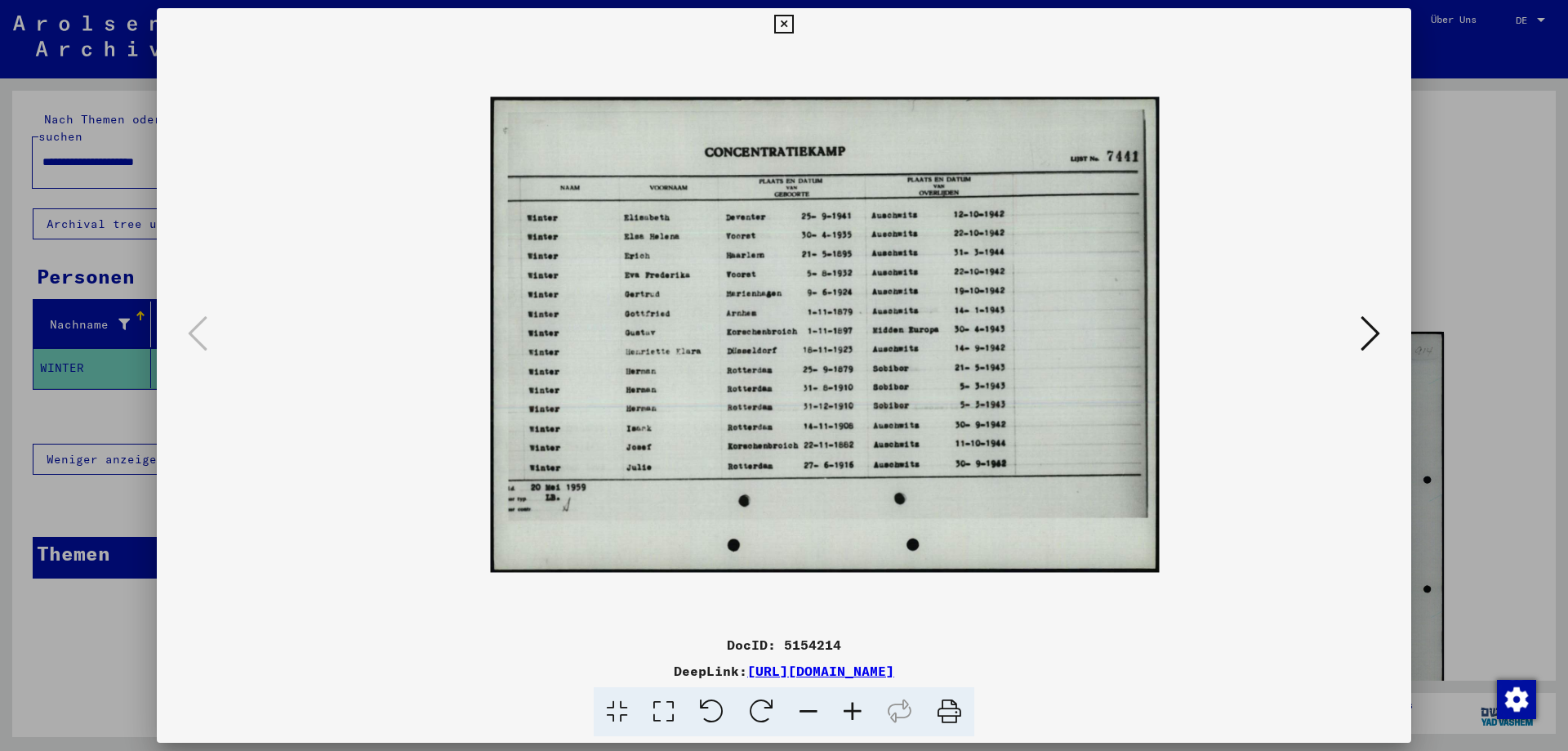
click at [851, 706] on icon at bounding box center [851, 712] width 44 height 50
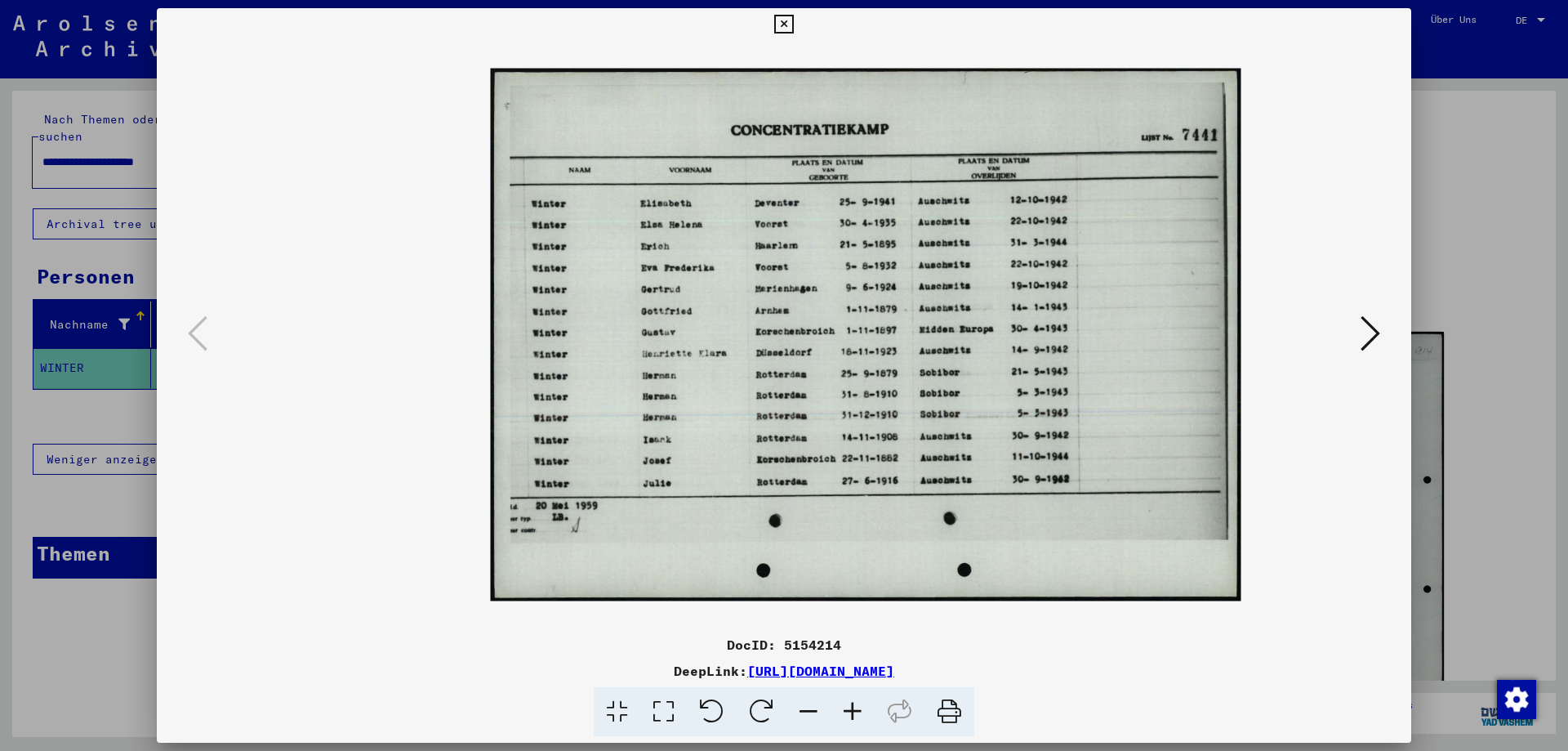
click at [851, 706] on icon at bounding box center [851, 712] width 44 height 50
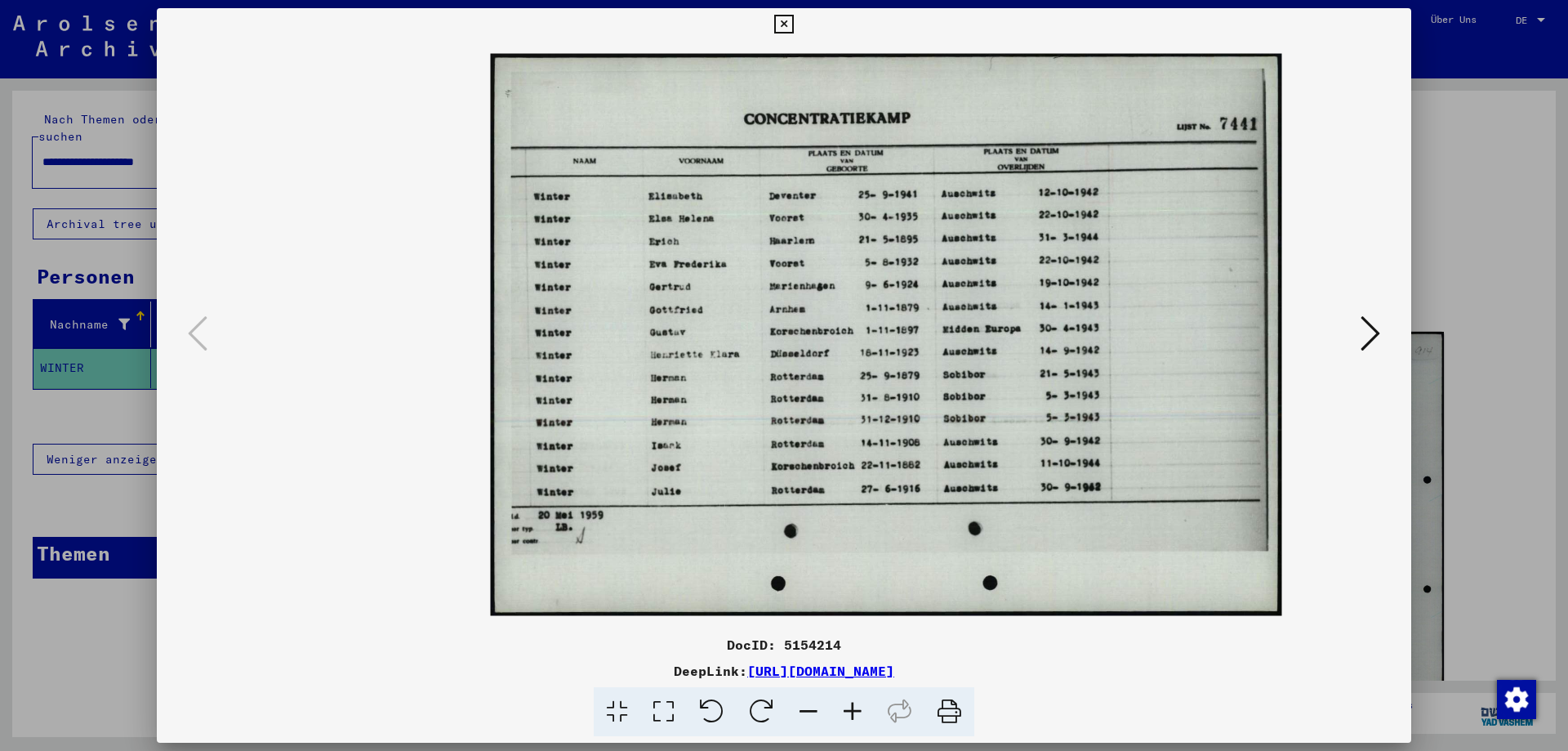
click at [851, 706] on icon at bounding box center [851, 712] width 44 height 50
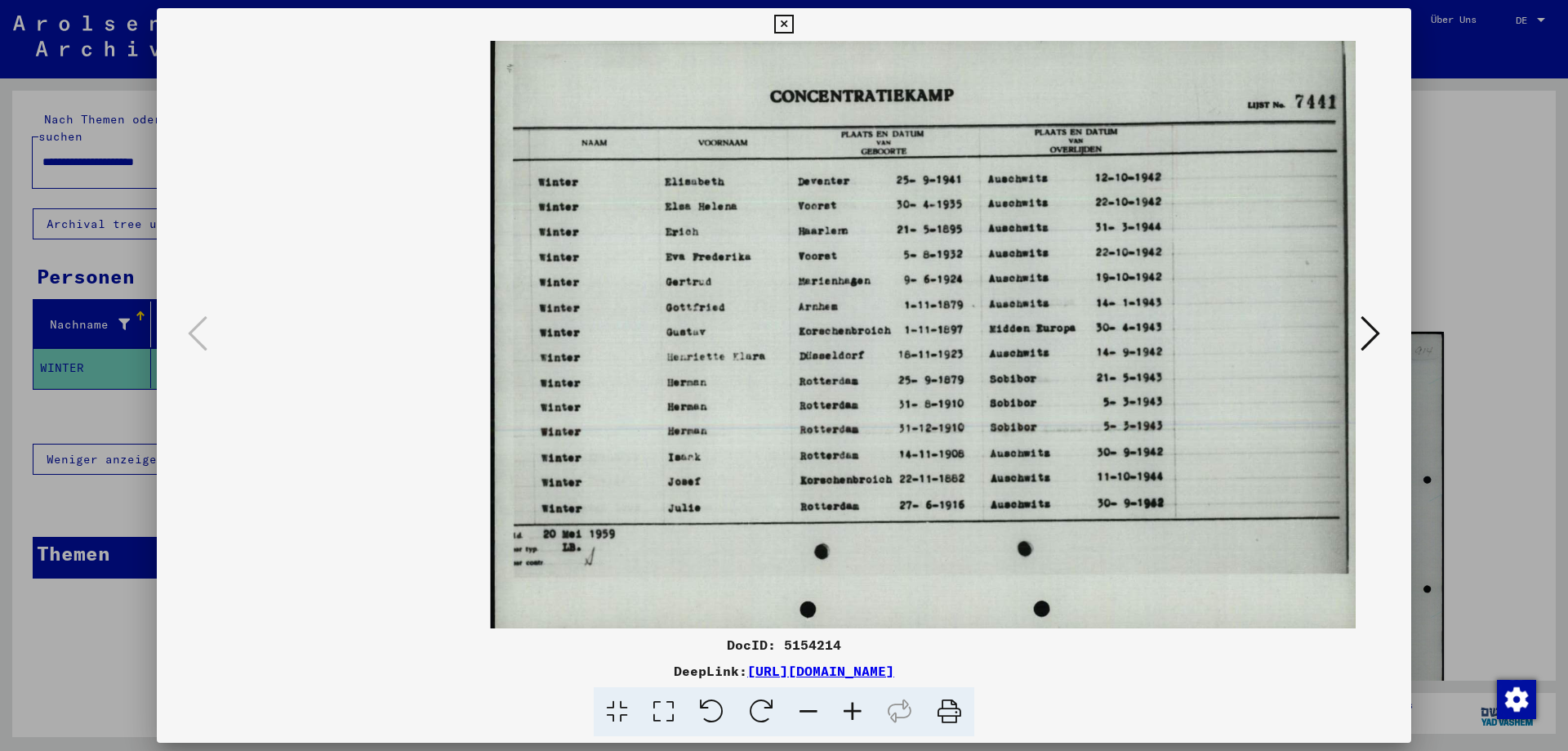
click at [851, 706] on icon at bounding box center [851, 712] width 44 height 50
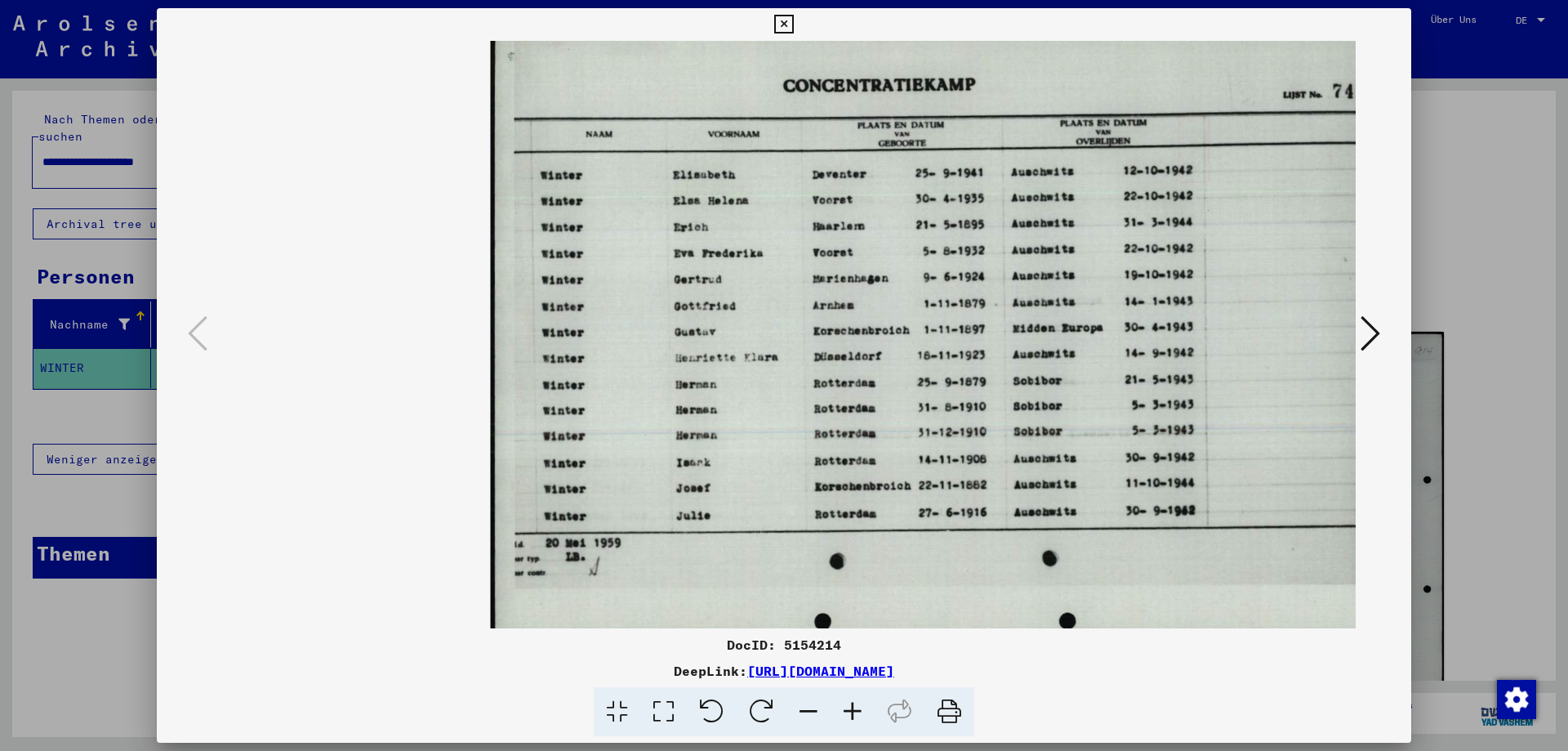
click at [852, 706] on icon at bounding box center [851, 712] width 44 height 50
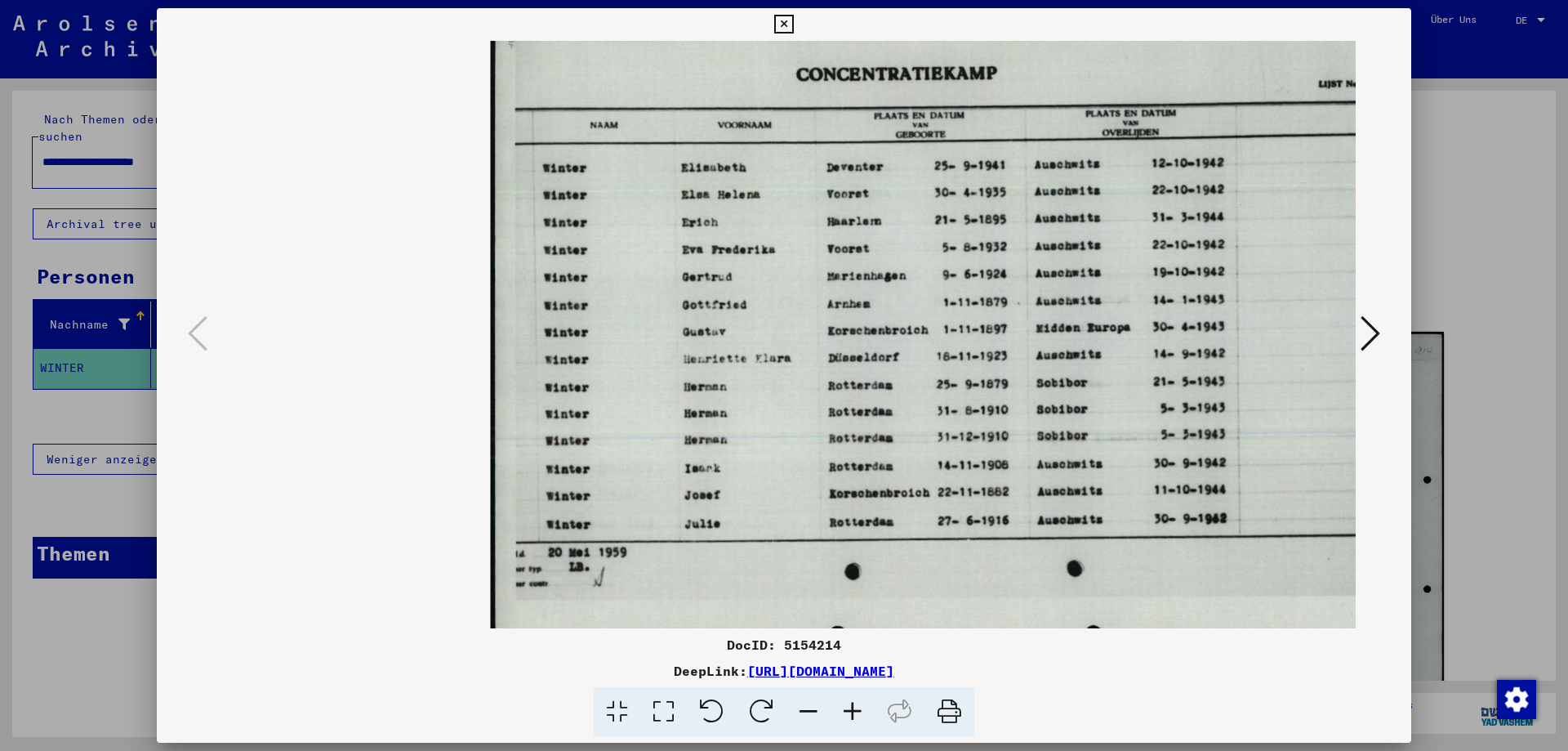
click at [792, 21] on icon at bounding box center [783, 24] width 19 height 20
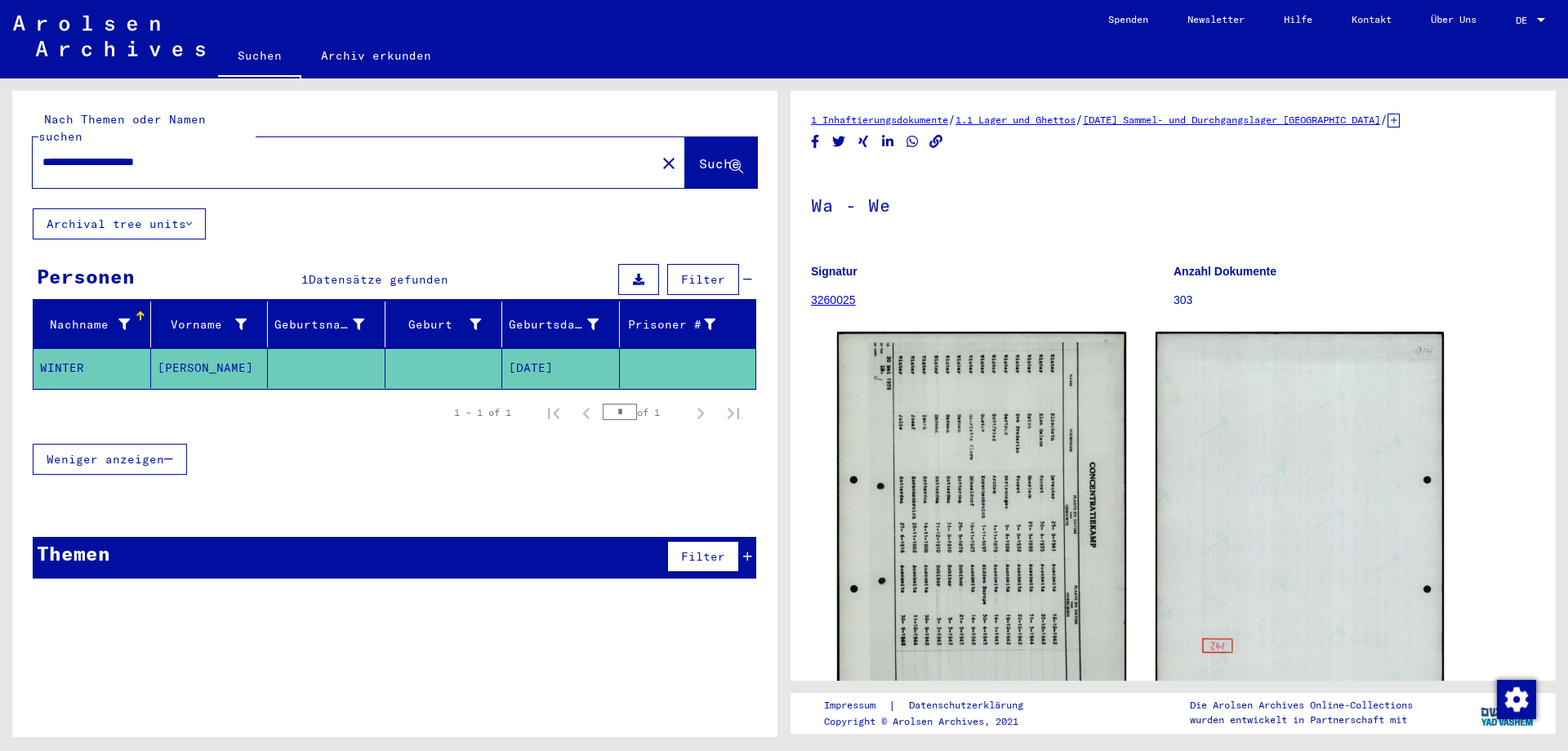
click at [135, 153] on input "**********" at bounding box center [344, 161] width 603 height 17
type input "**********"
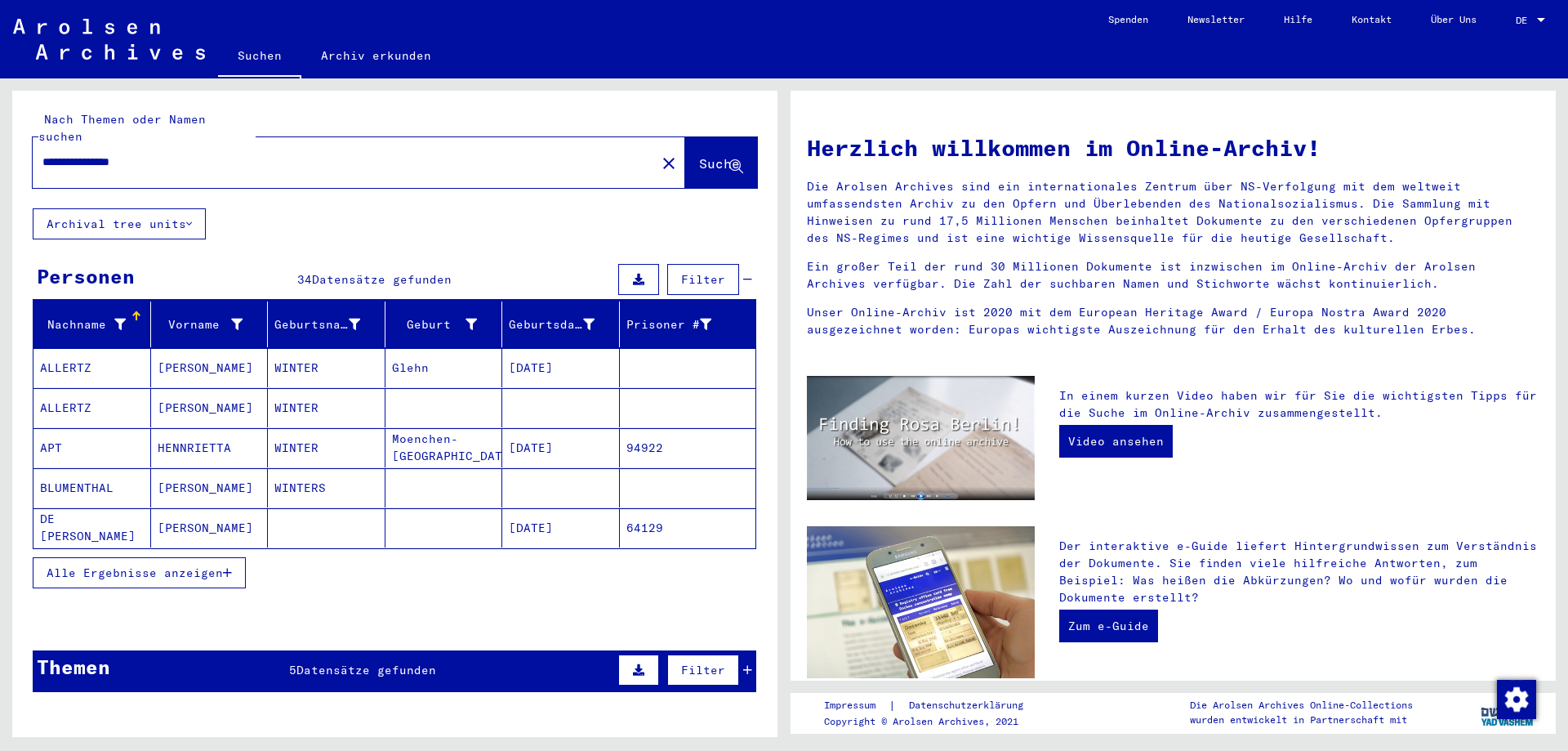
click at [164, 565] on span "Alle Ergebnisse anzeigen" at bounding box center [135, 573] width 177 height 14
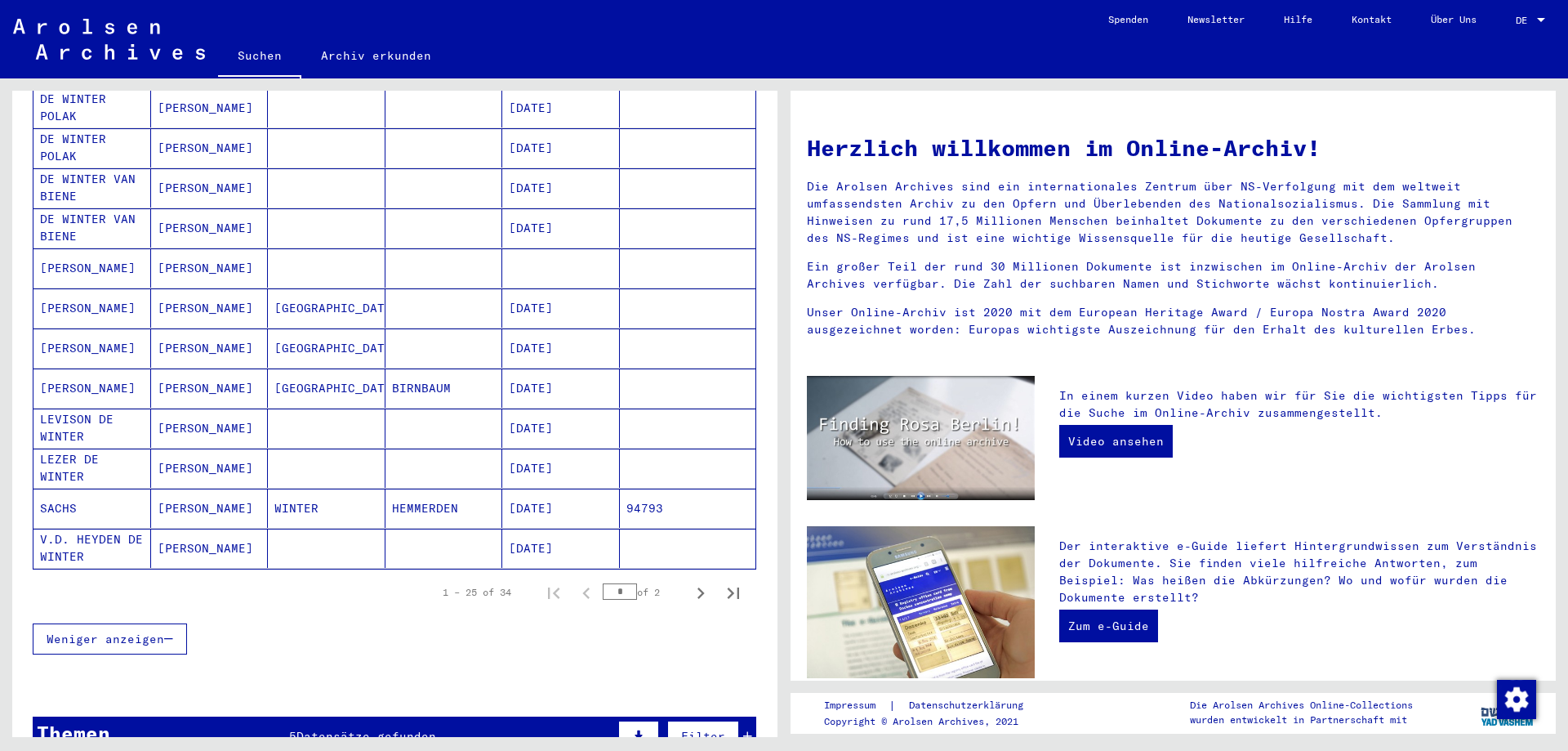
scroll to position [882, 0]
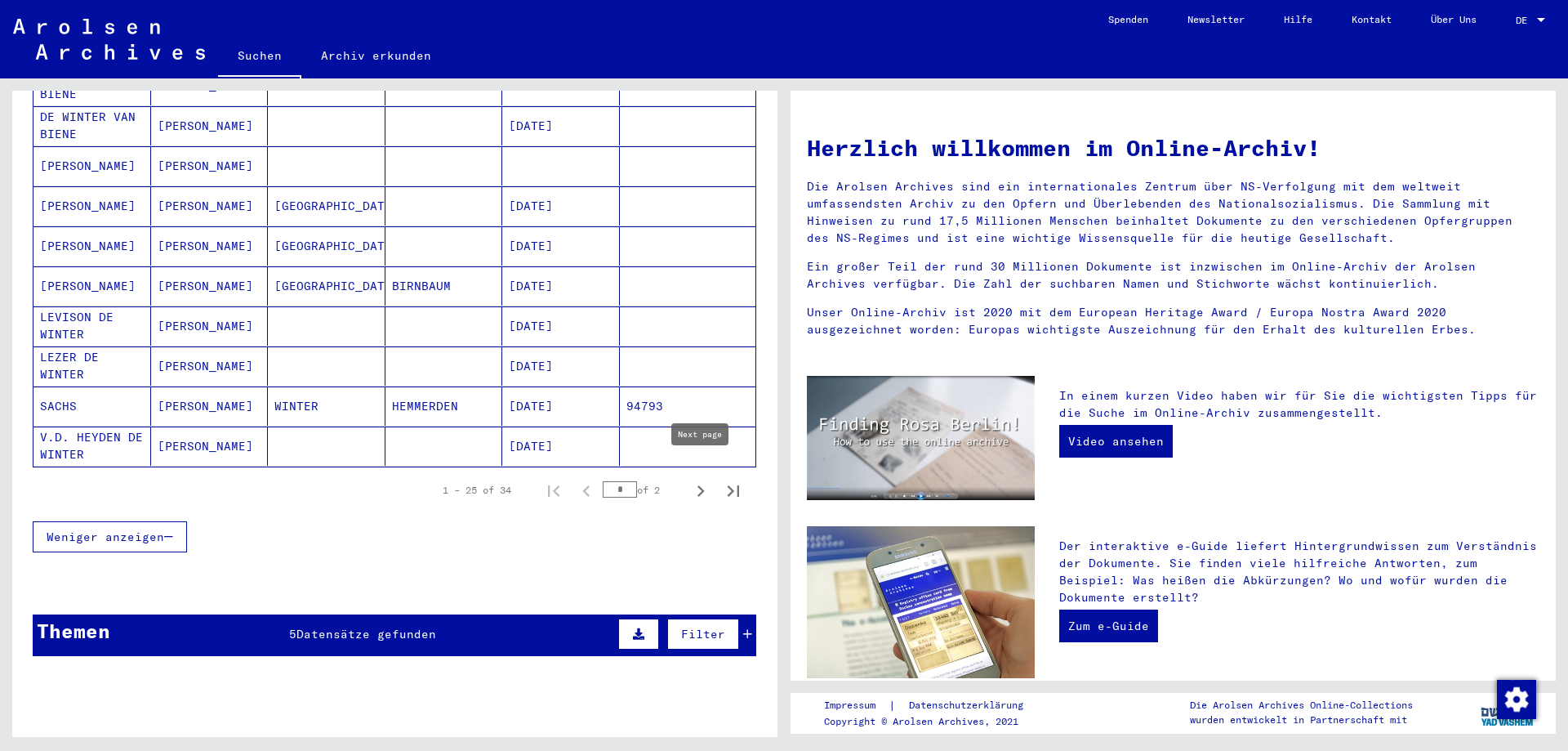
click at [700, 480] on icon "Next page" at bounding box center [701, 491] width 23 height 23
type input "*"
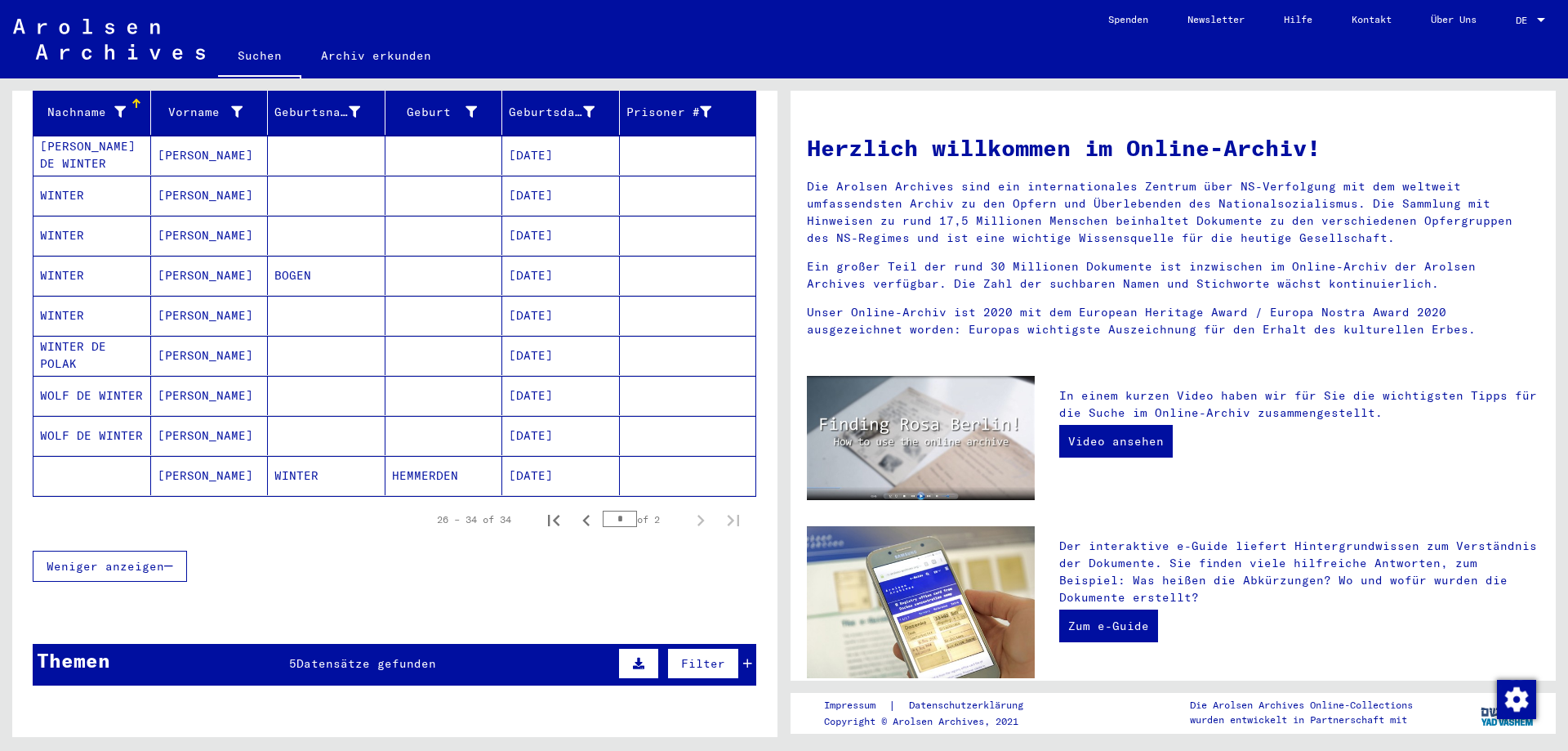
scroll to position [144, 0]
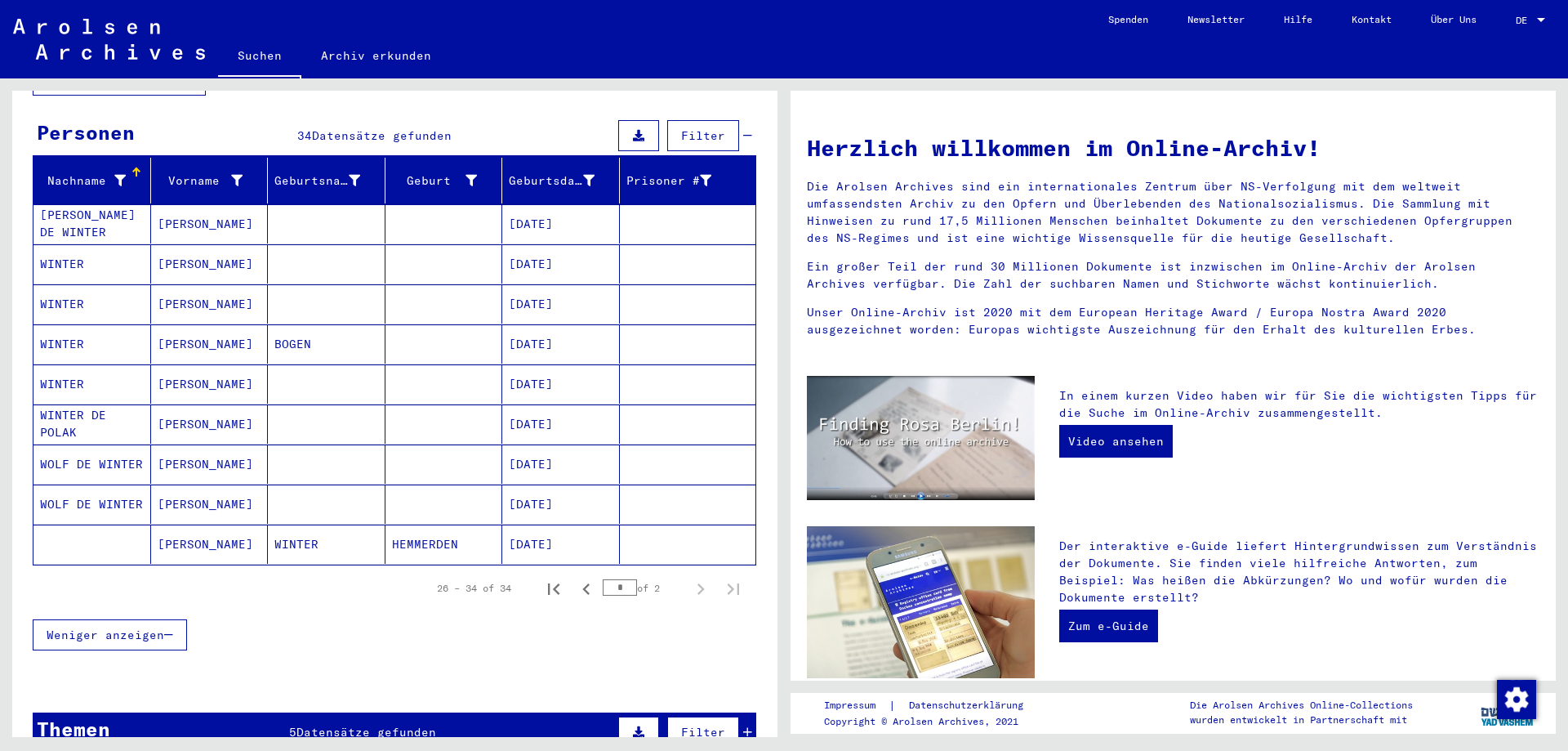
click at [177, 367] on mat-cell "[PERSON_NAME]" at bounding box center [209, 384] width 118 height 39
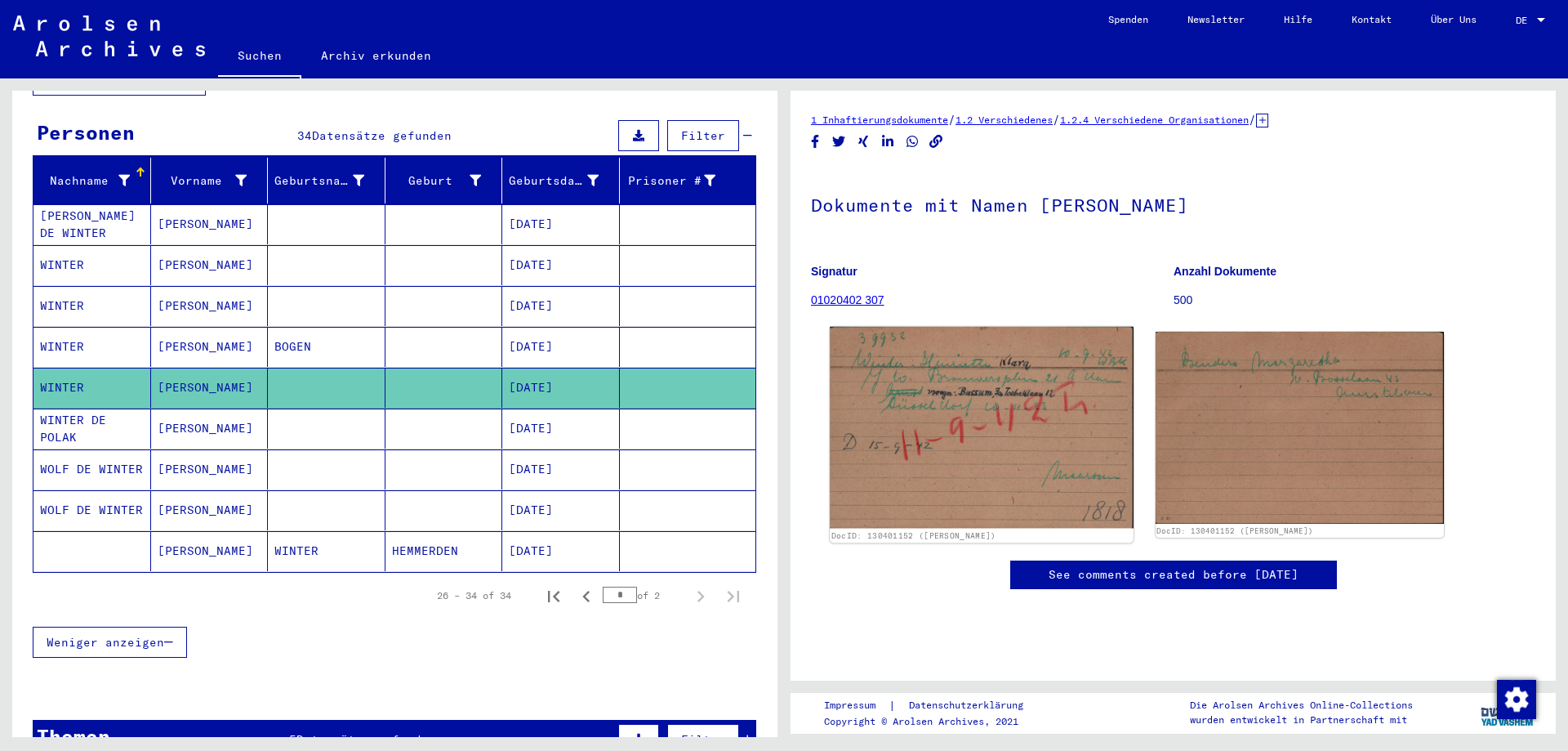
click at [982, 435] on img at bounding box center [981, 427] width 303 height 202
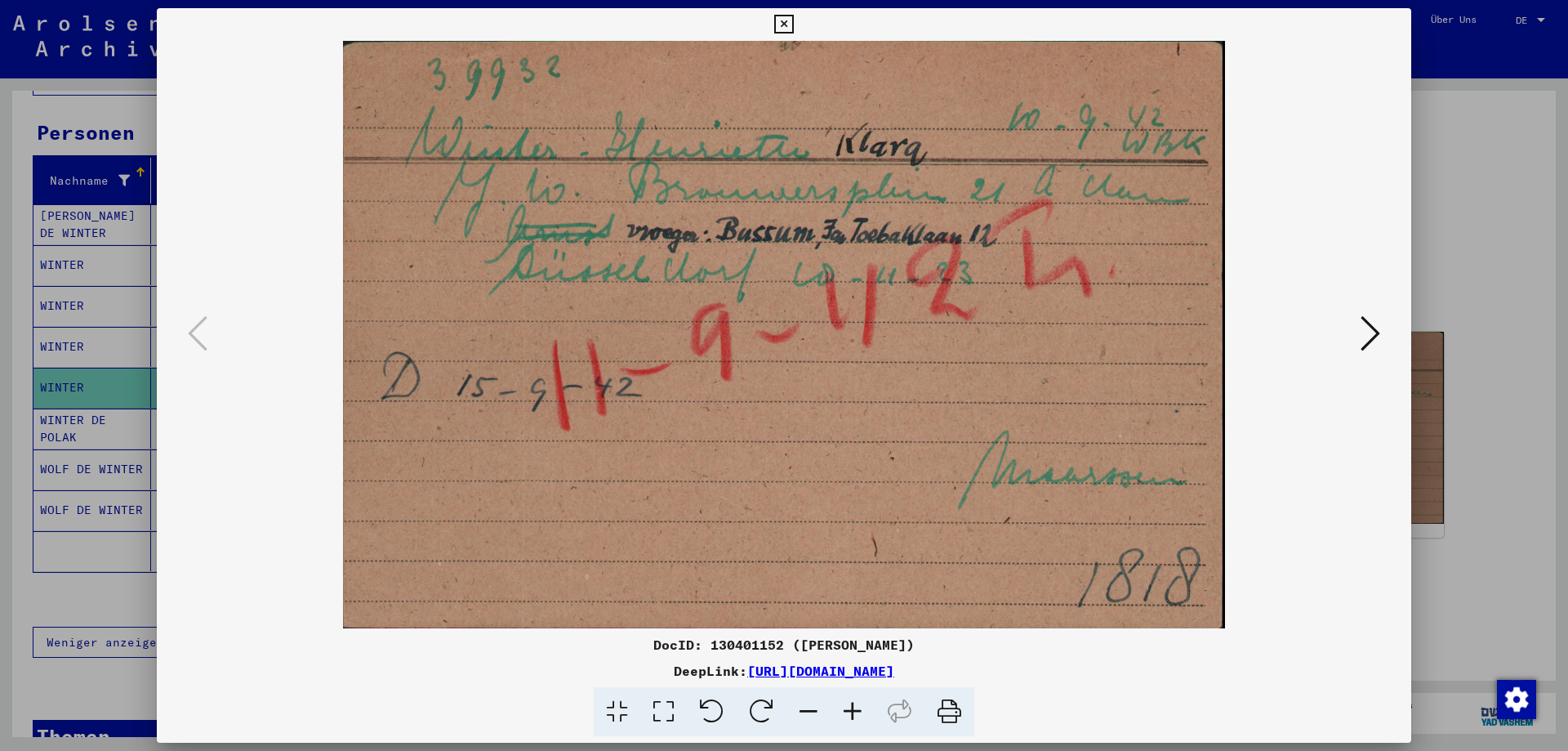
click at [702, 474] on img at bounding box center [784, 334] width 1143 height 588
drag, startPoint x: 635, startPoint y: 646, endPoint x: 974, endPoint y: 634, distance: 339.2
click at [966, 640] on div "DocID: 130401152 ([PERSON_NAME])" at bounding box center [784, 645] width 1254 height 20
copy div "DocID: 130401152 ([PERSON_NAME])"
click at [1380, 331] on icon at bounding box center [1370, 334] width 20 height 39
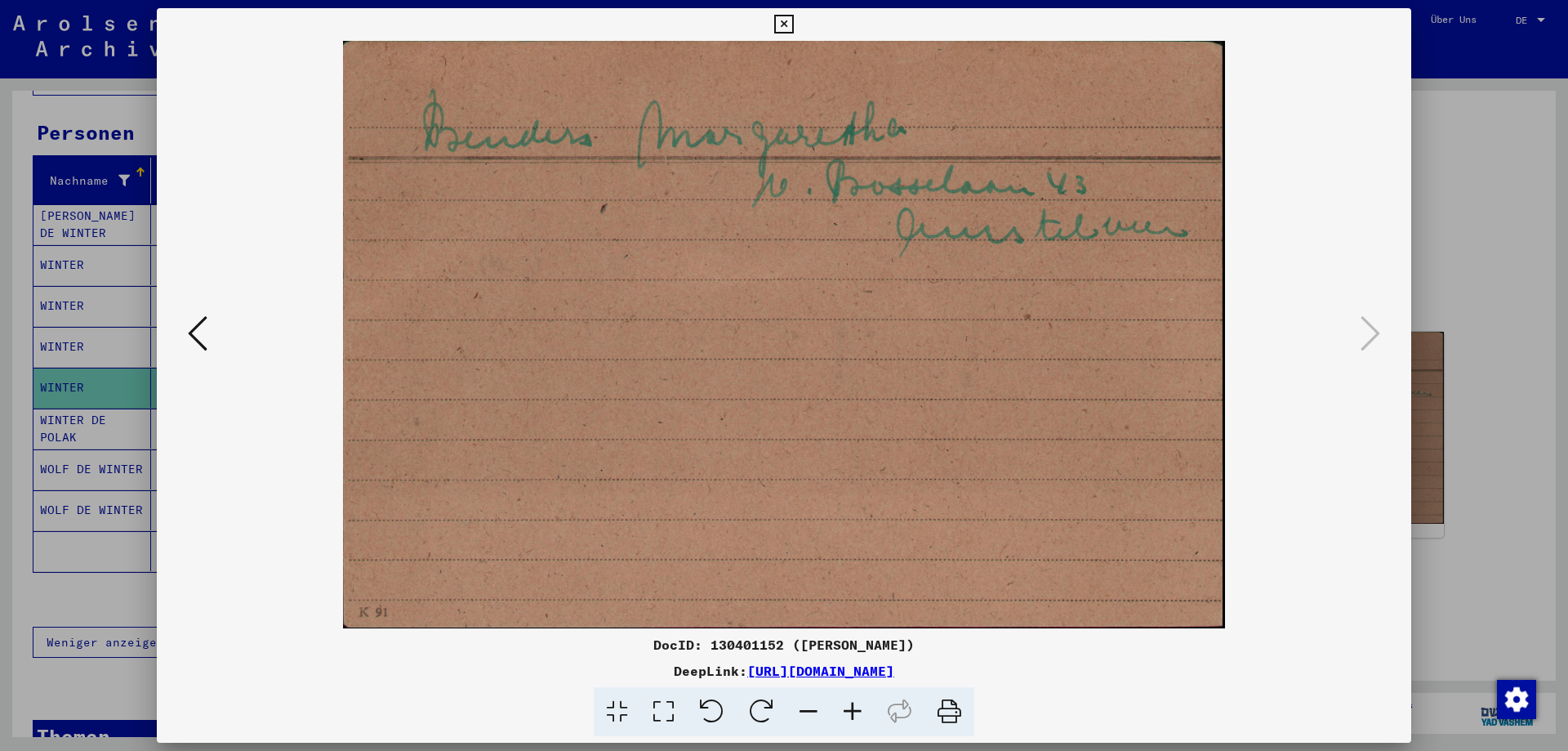
click at [792, 15] on icon at bounding box center [783, 24] width 19 height 20
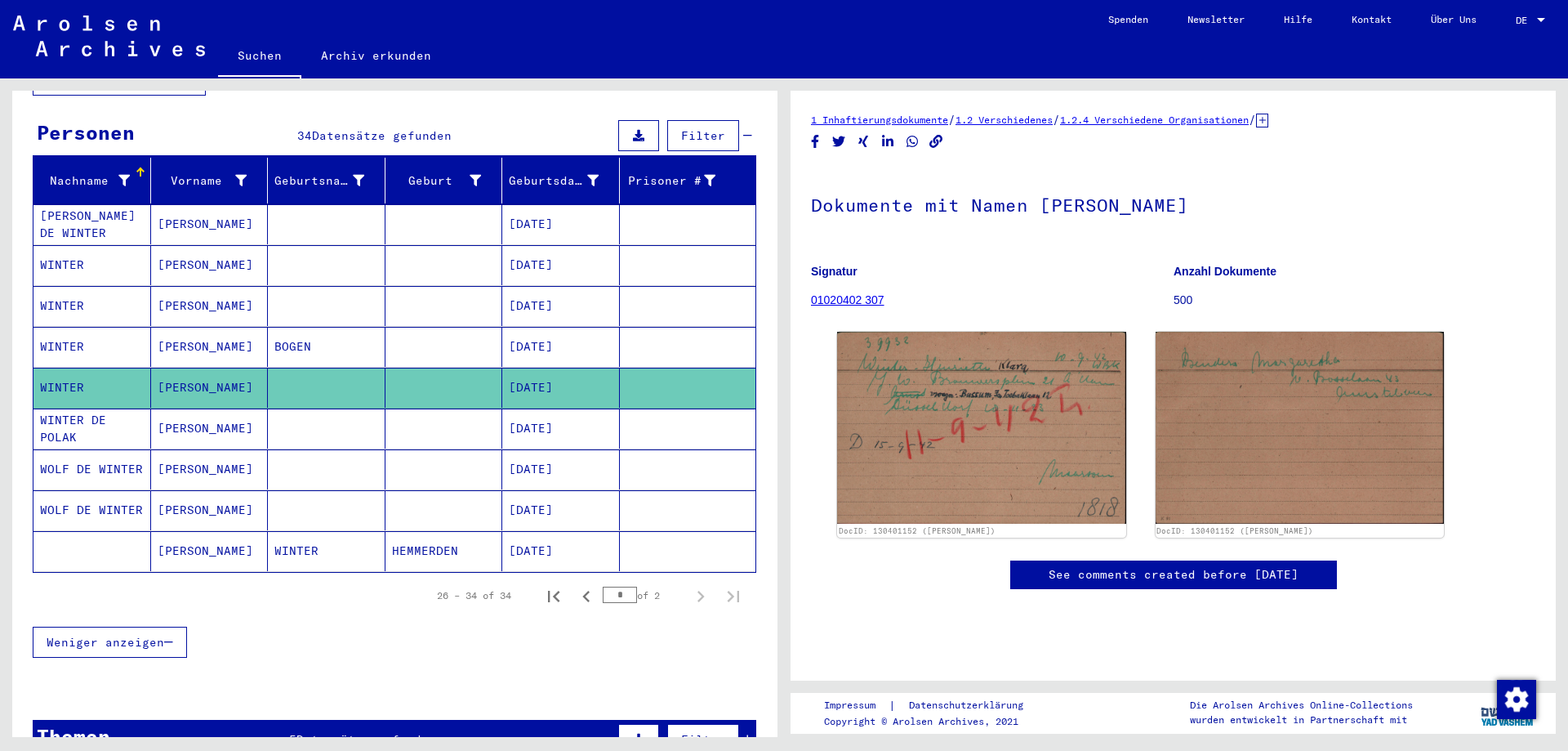
click at [202, 288] on mat-cell "[PERSON_NAME]" at bounding box center [209, 306] width 118 height 40
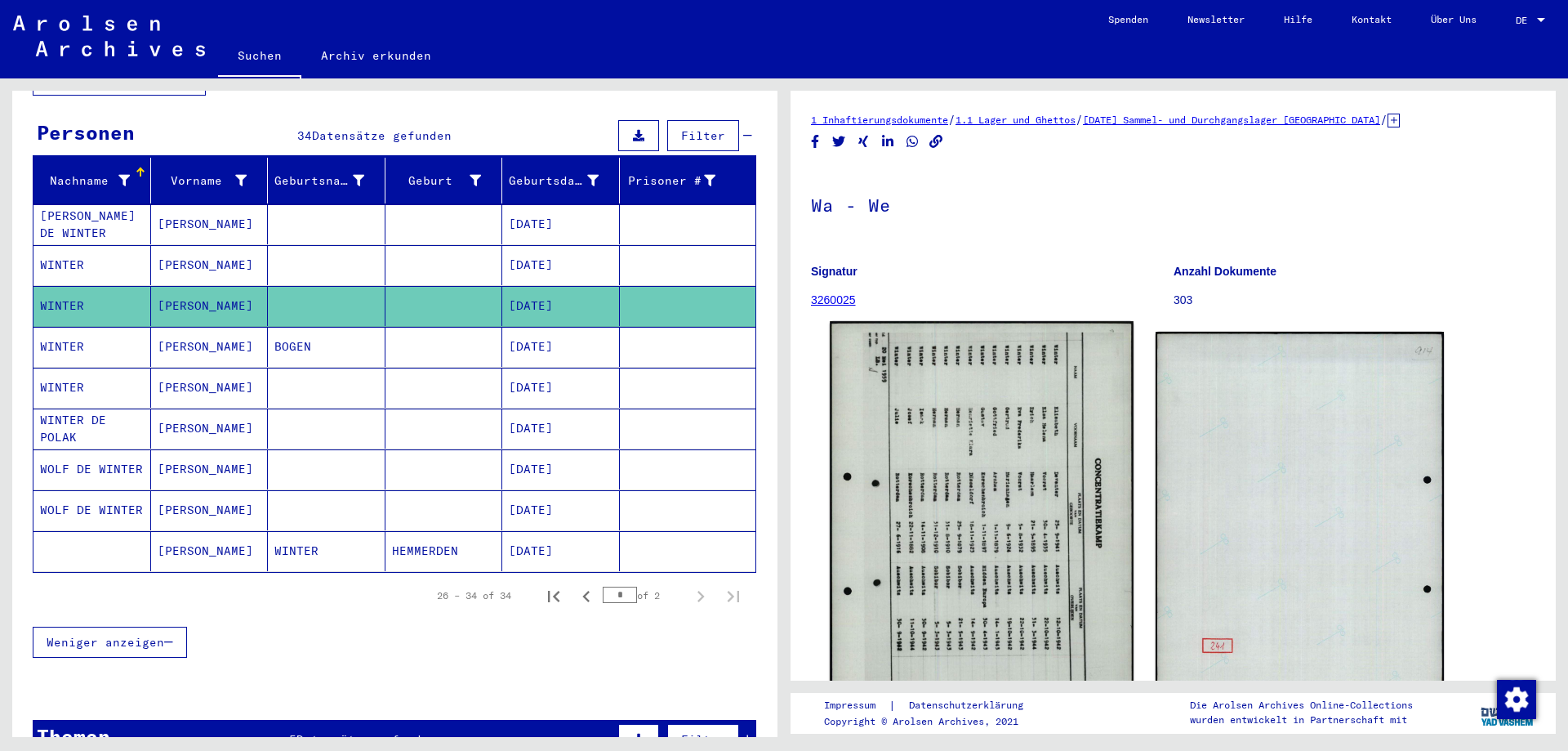
click at [1001, 420] on img at bounding box center [981, 534] width 303 height 426
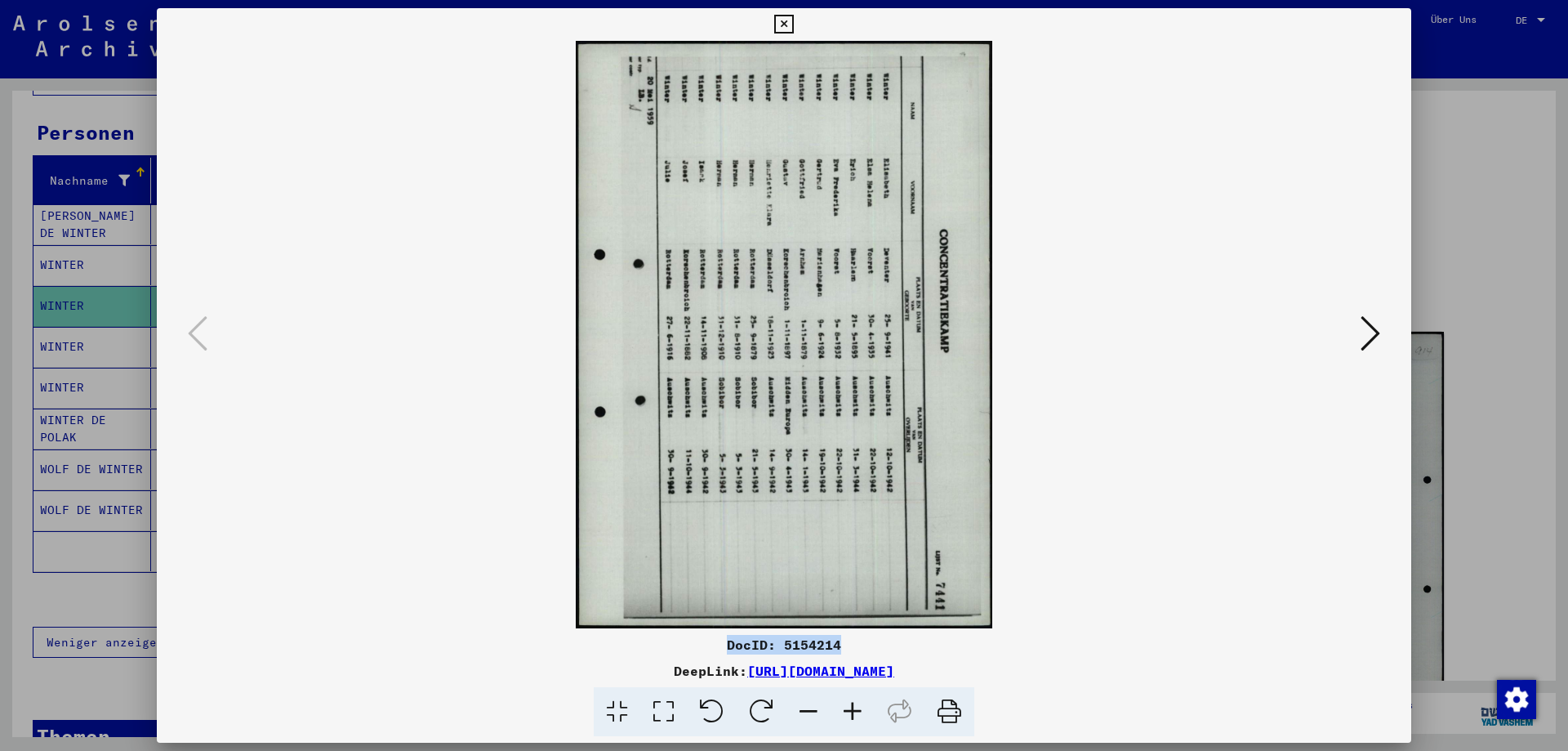
drag, startPoint x: 728, startPoint y: 644, endPoint x: 829, endPoint y: 628, distance: 102.3
click at [851, 643] on div "DocID: 5154214" at bounding box center [784, 645] width 1254 height 20
copy div "DocID: 5154214"
click at [792, 24] on icon at bounding box center [783, 24] width 19 height 20
